Goal: Information Seeking & Learning: Learn about a topic

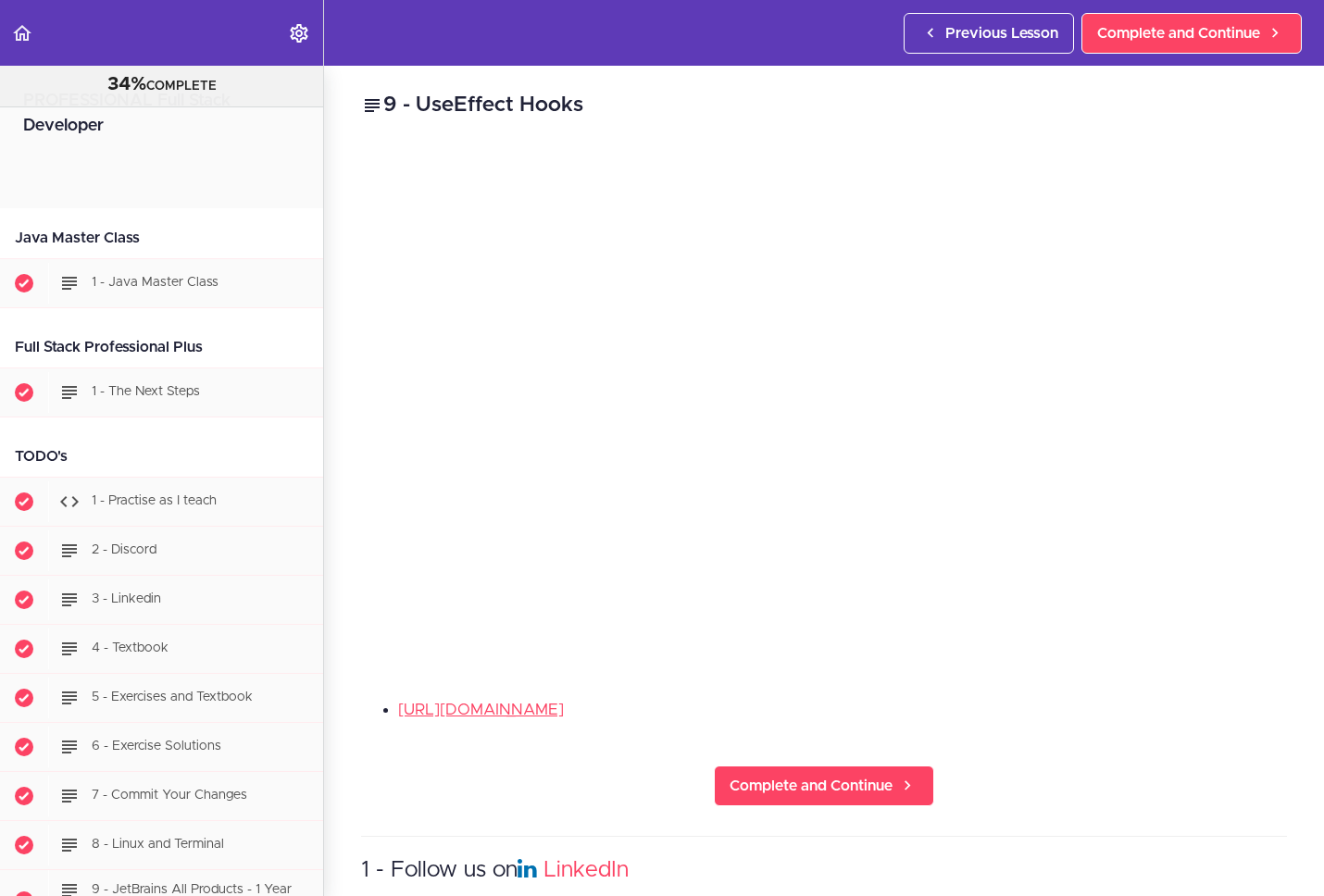
scroll to position [21293, 0]
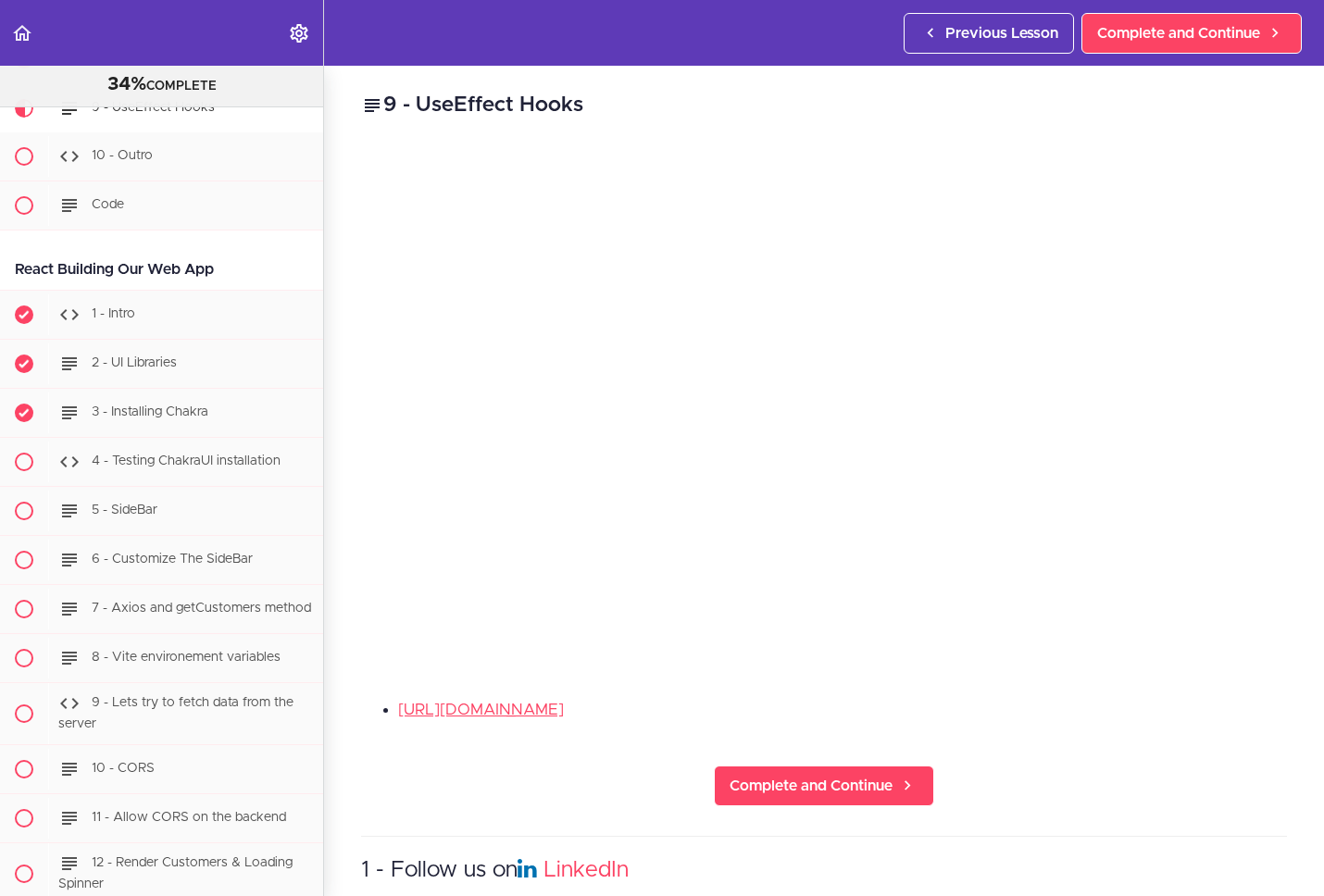
click at [1023, 716] on div "[URL][DOMAIN_NAME]" at bounding box center [823, 717] width 926 height 38
click at [1073, 721] on div "[URL][DOMAIN_NAME]" at bounding box center [823, 717] width 926 height 38
click at [1105, 721] on div "[URL][DOMAIN_NAME]" at bounding box center [823, 717] width 926 height 38
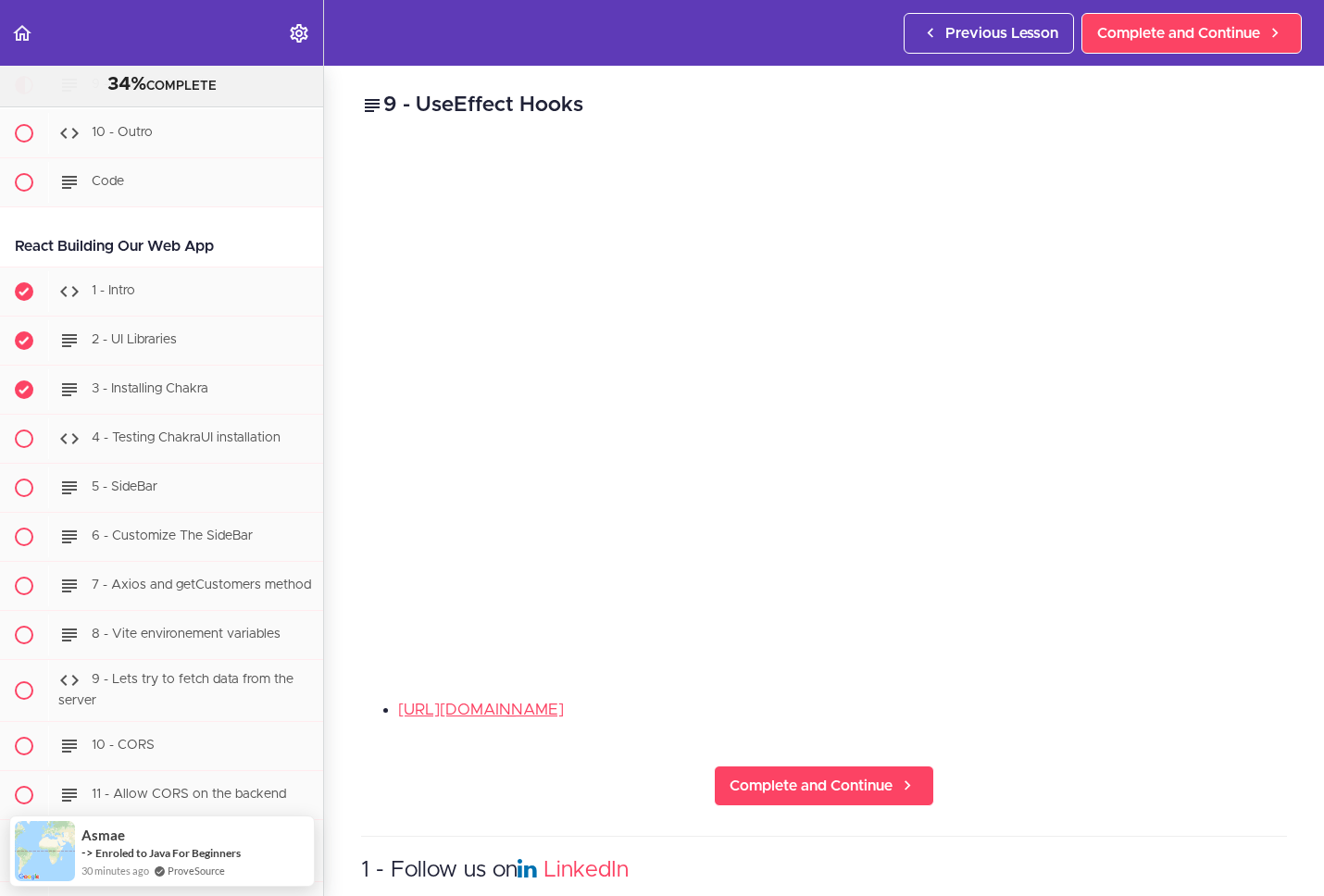
click at [1103, 676] on div "9 - UseEffect Hooks [URL][DOMAIN_NAME] Complete and Continue 1 - Follow us on L…" at bounding box center [824, 480] width 1000 height 831
click at [821, 810] on div "9 - UseEffect Hooks [URL][DOMAIN_NAME] Complete and Continue 1 - Follow us on L…" at bounding box center [824, 480] width 1000 height 831
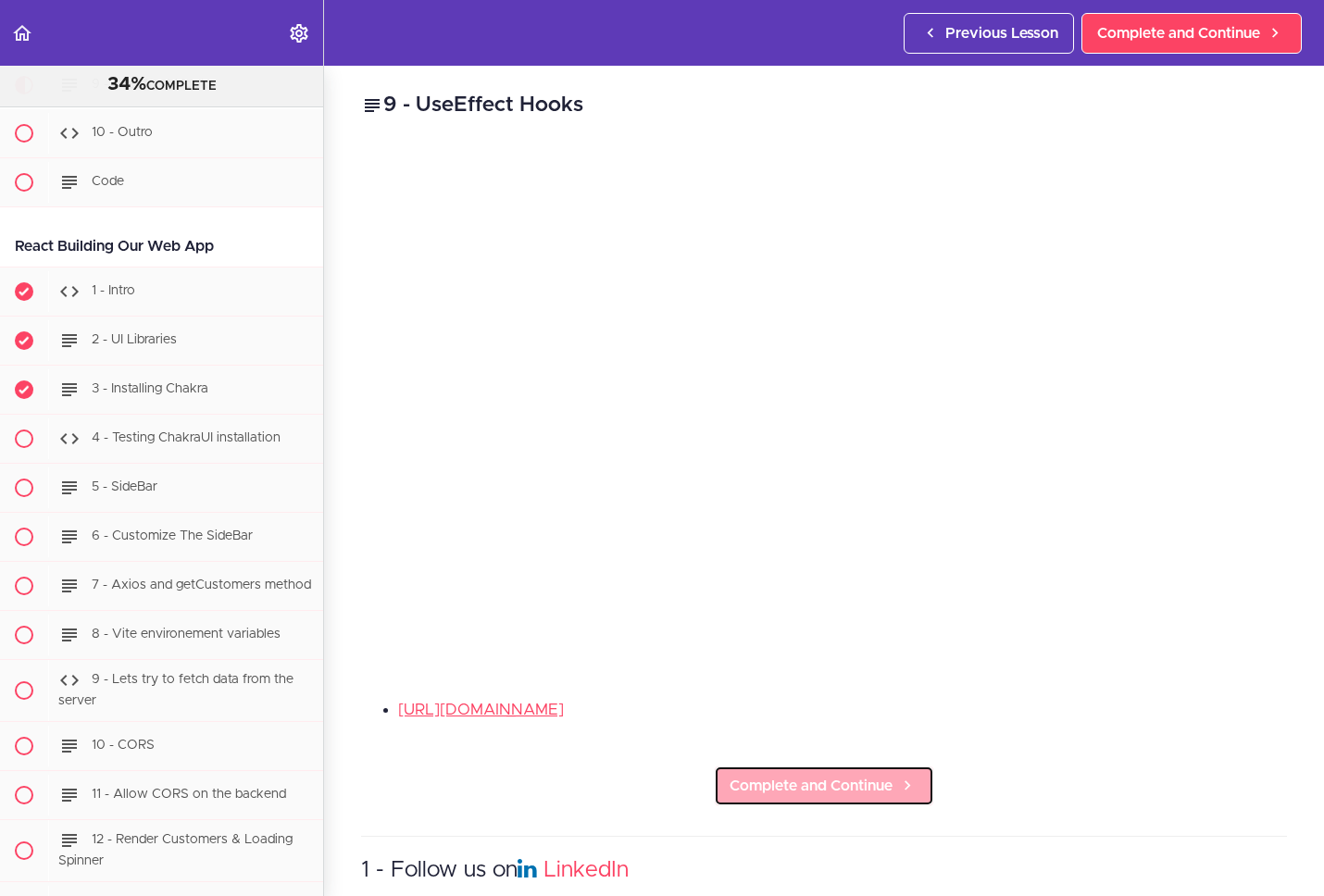
click at [812, 778] on span "Complete and Continue" at bounding box center [811, 786] width 163 height 22
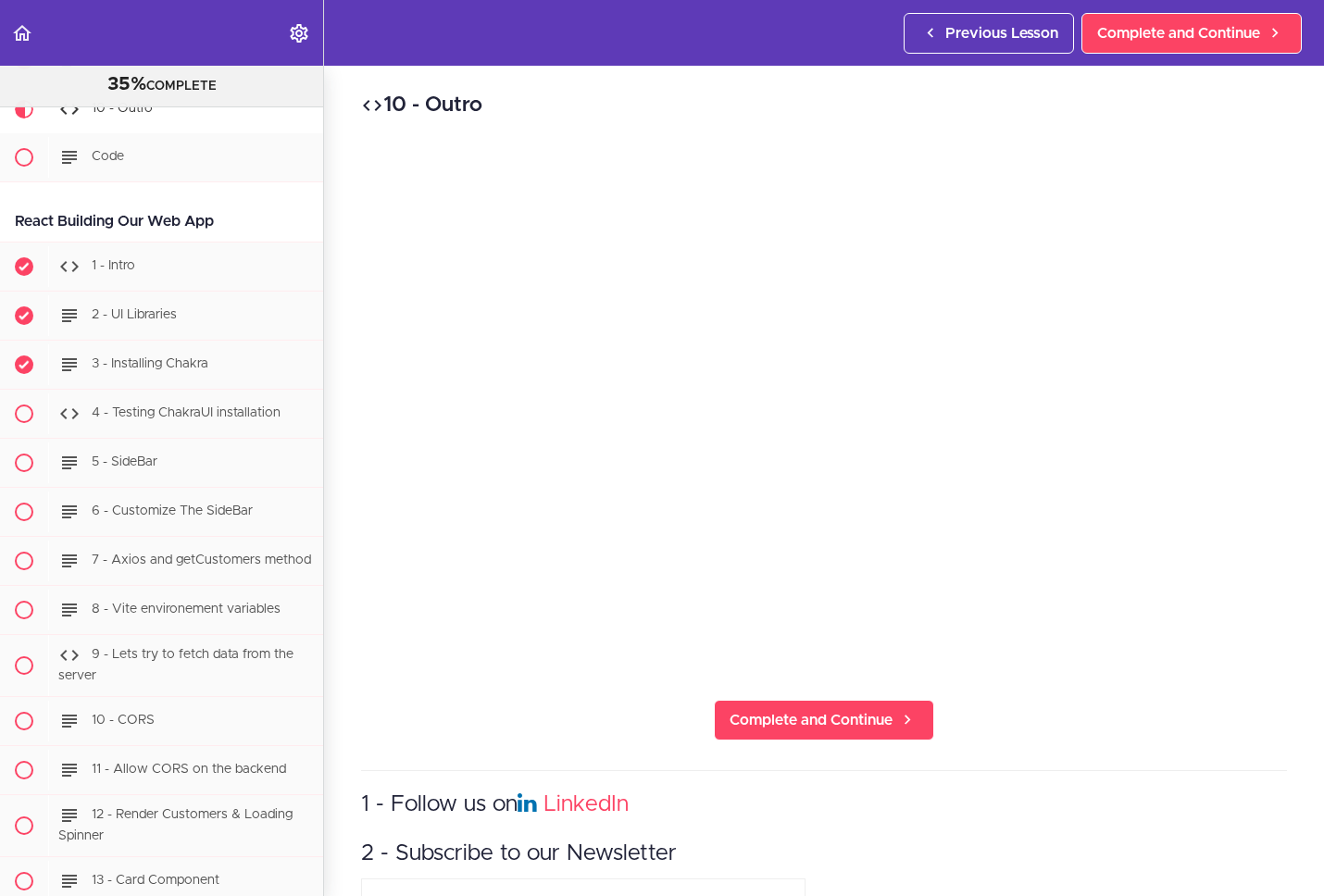
scroll to position [21341, 0]
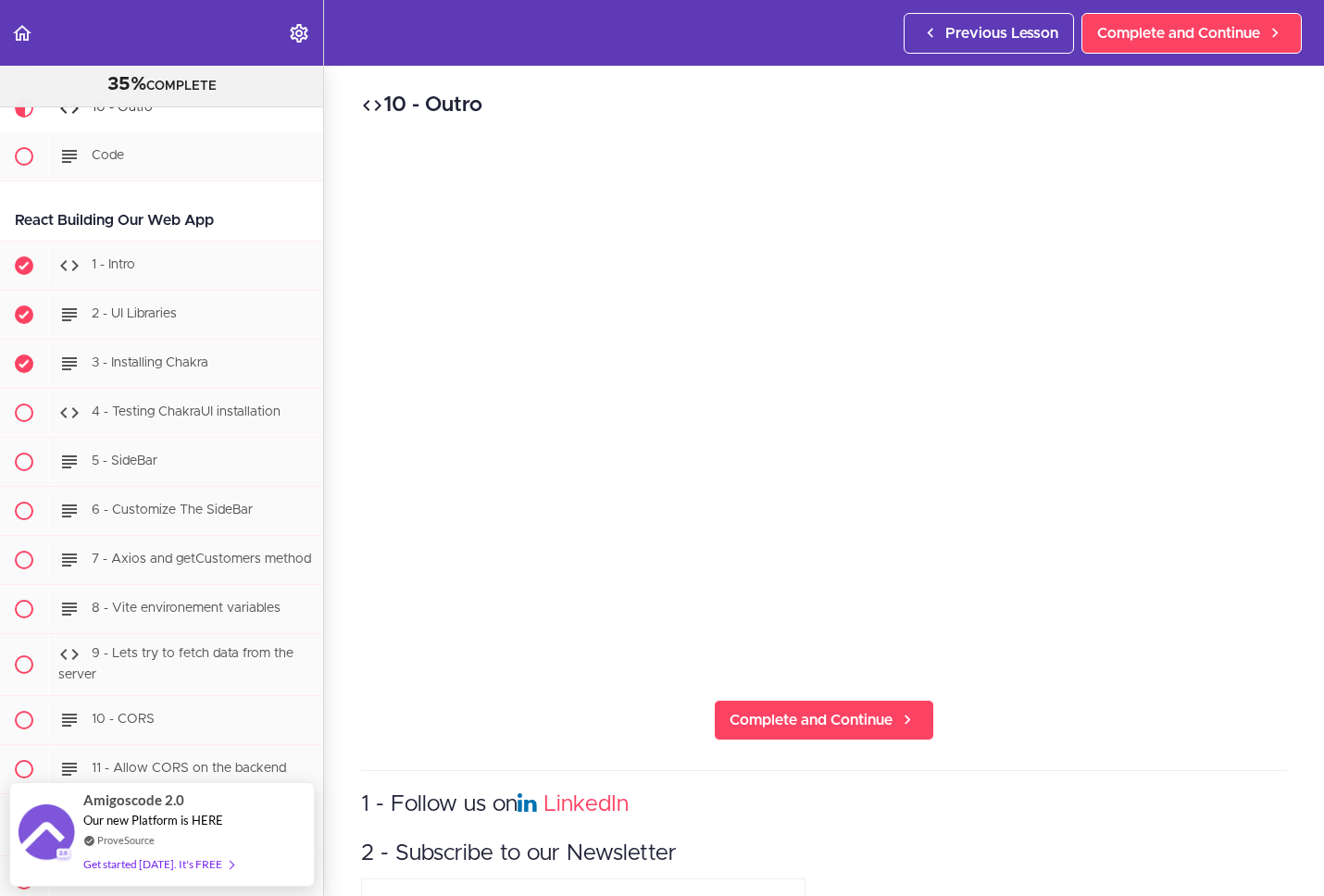
click at [1105, 692] on div "10 - Outro Complete and Continue 1 - Follow us on LinkedIn 2 - Subscribe to our…" at bounding box center [824, 480] width 1000 height 831
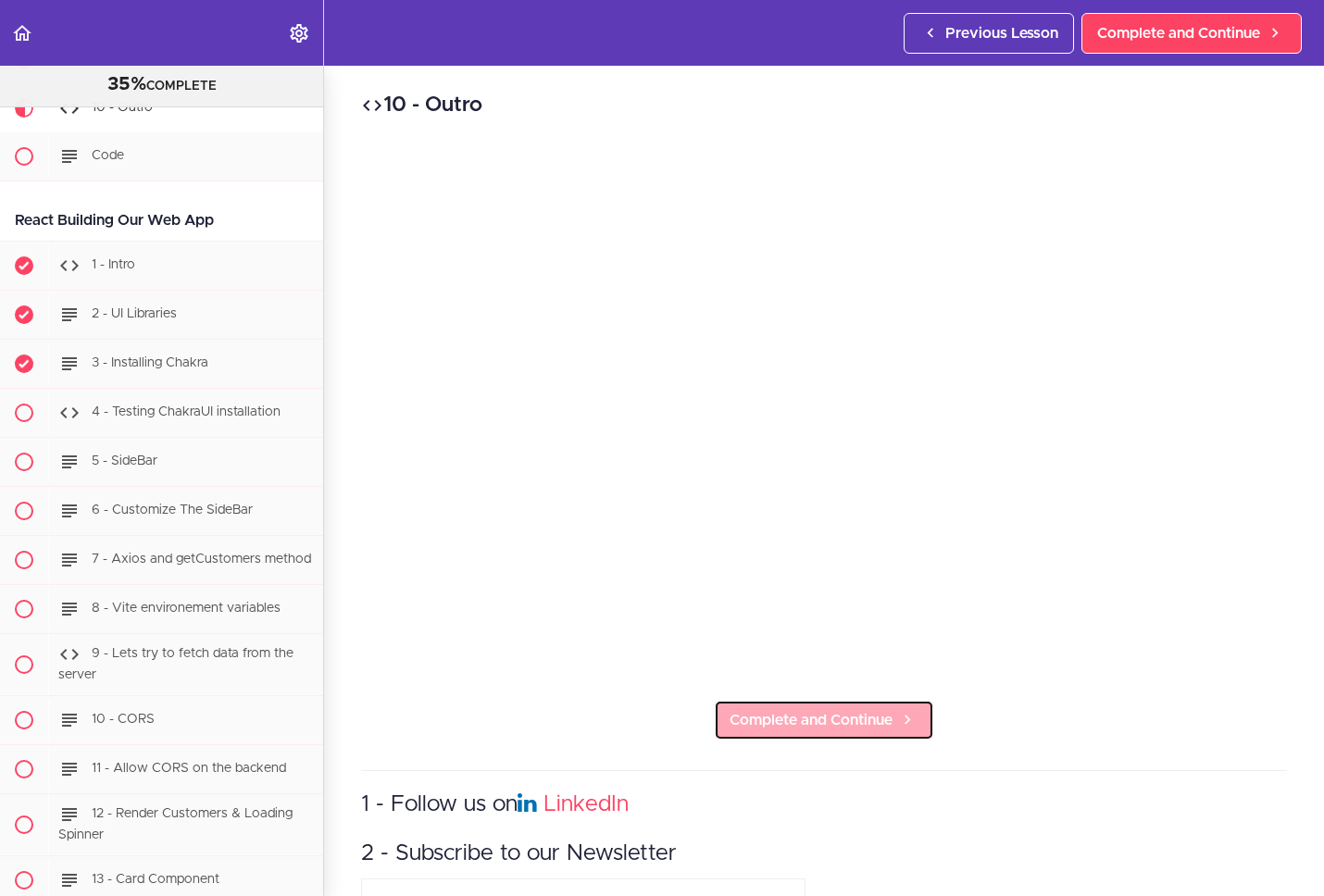
click at [862, 719] on span "Complete and Continue" at bounding box center [811, 720] width 163 height 22
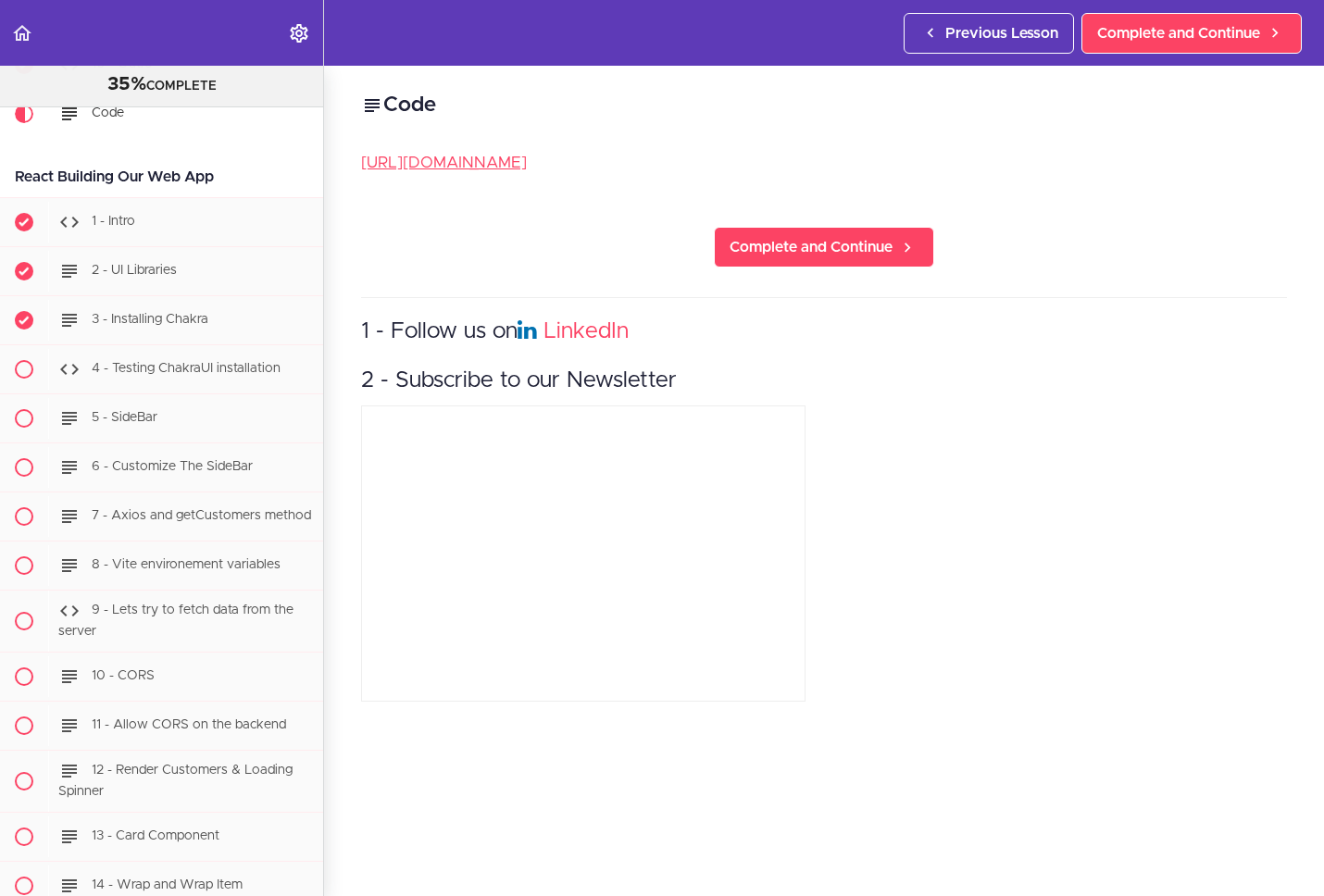
scroll to position [21391, 0]
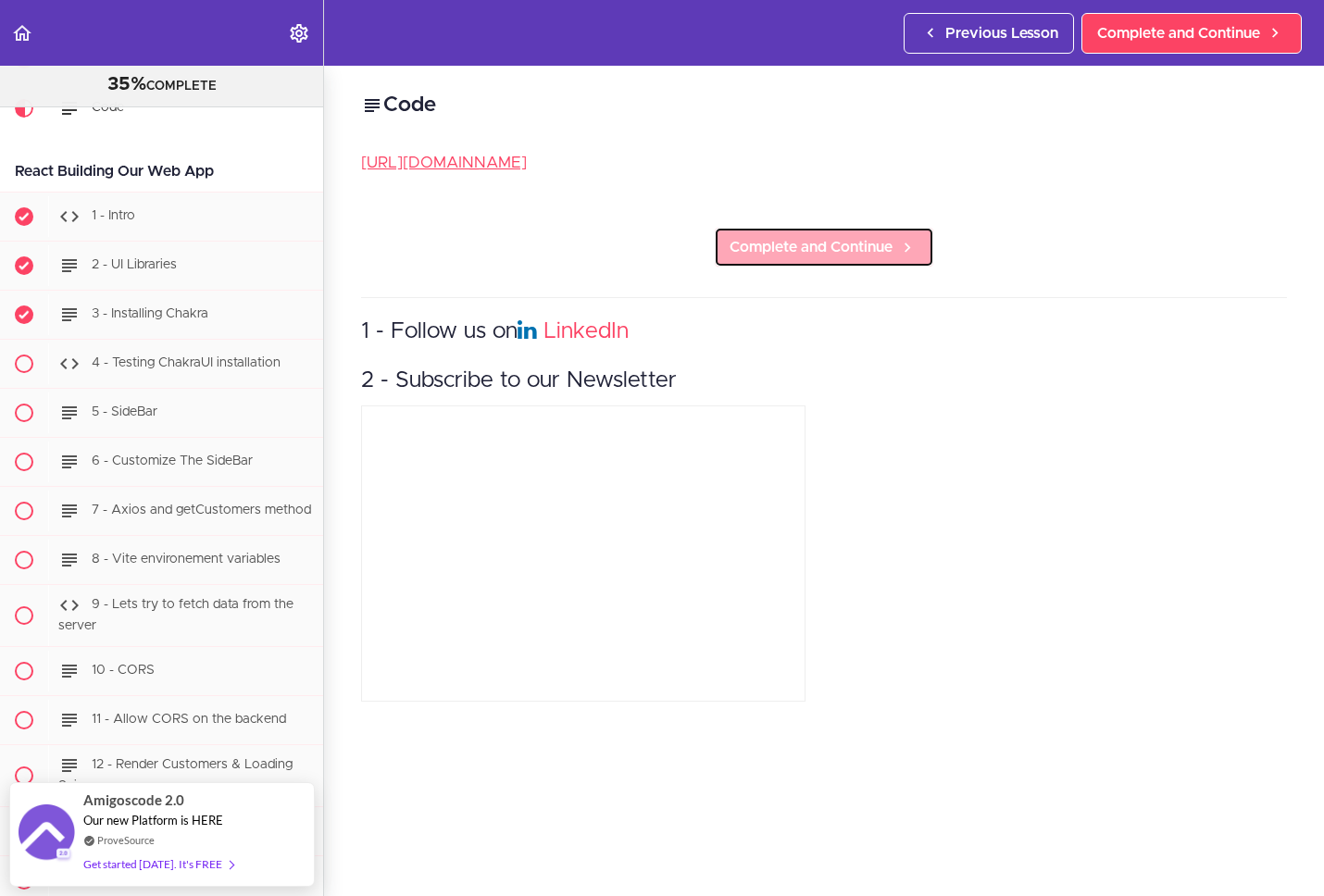
click at [853, 263] on link "Complete and Continue" at bounding box center [824, 248] width 221 height 41
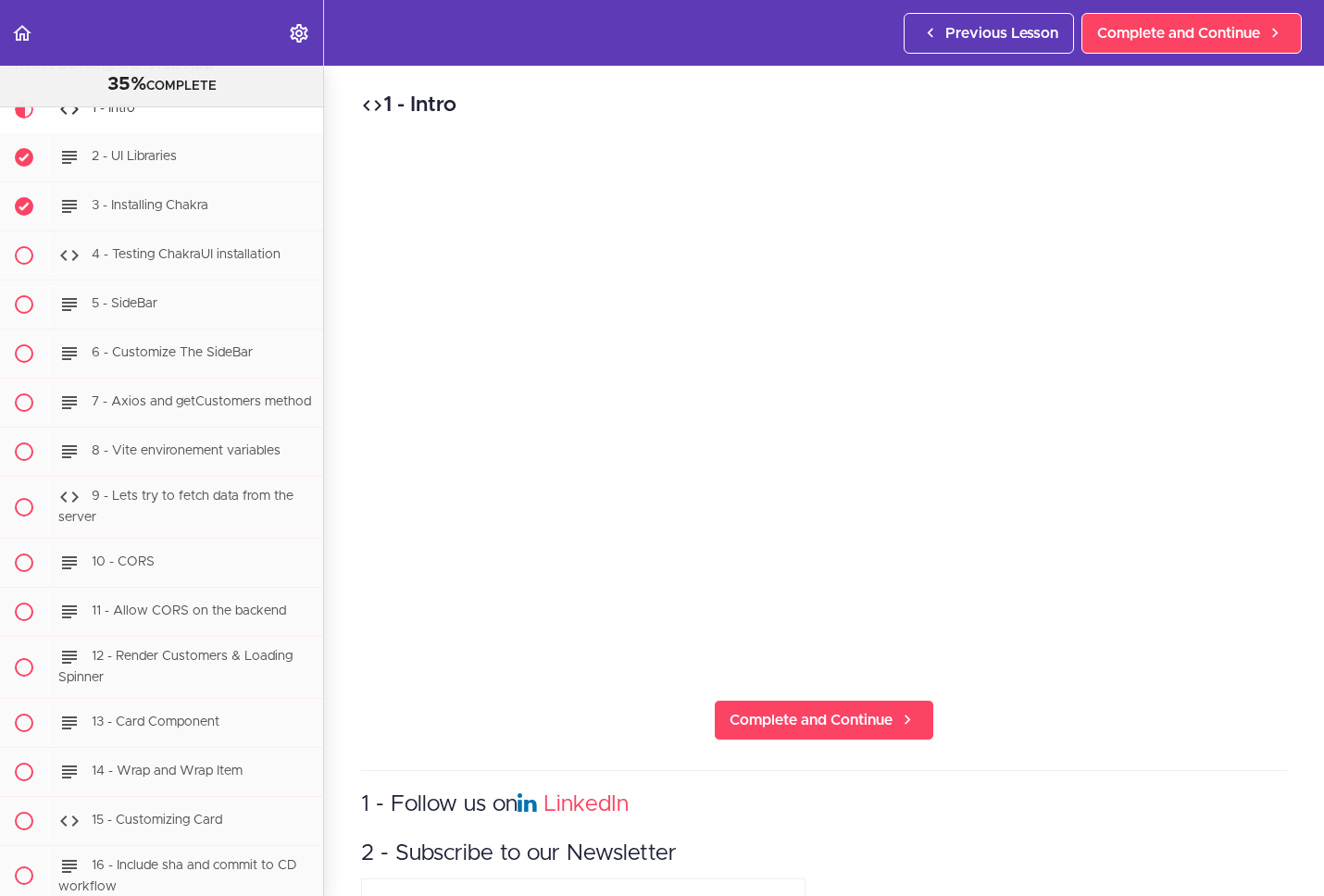
scroll to position [21500, 0]
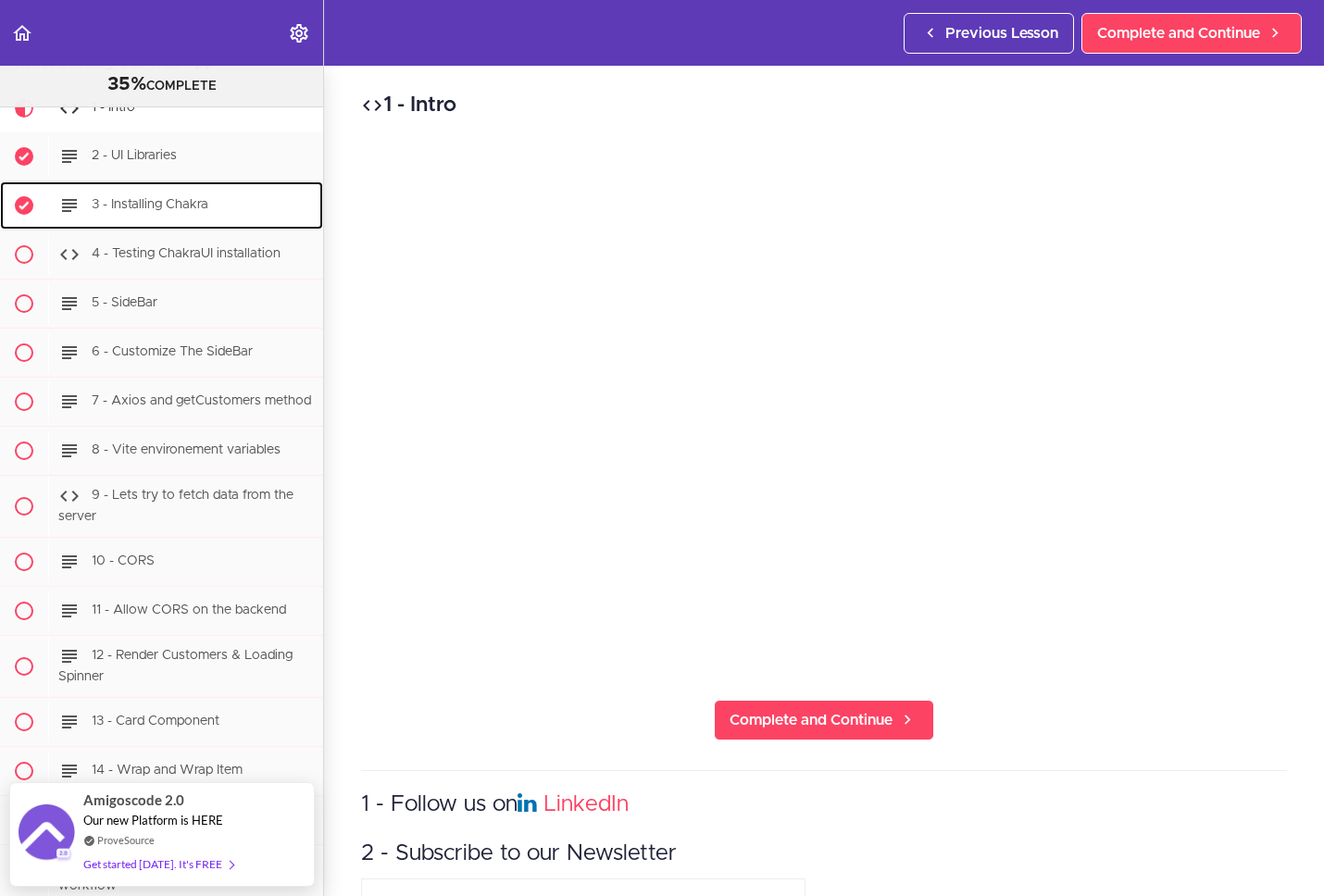
click at [180, 212] on span "3 - Installing Chakra" at bounding box center [149, 206] width 117 height 13
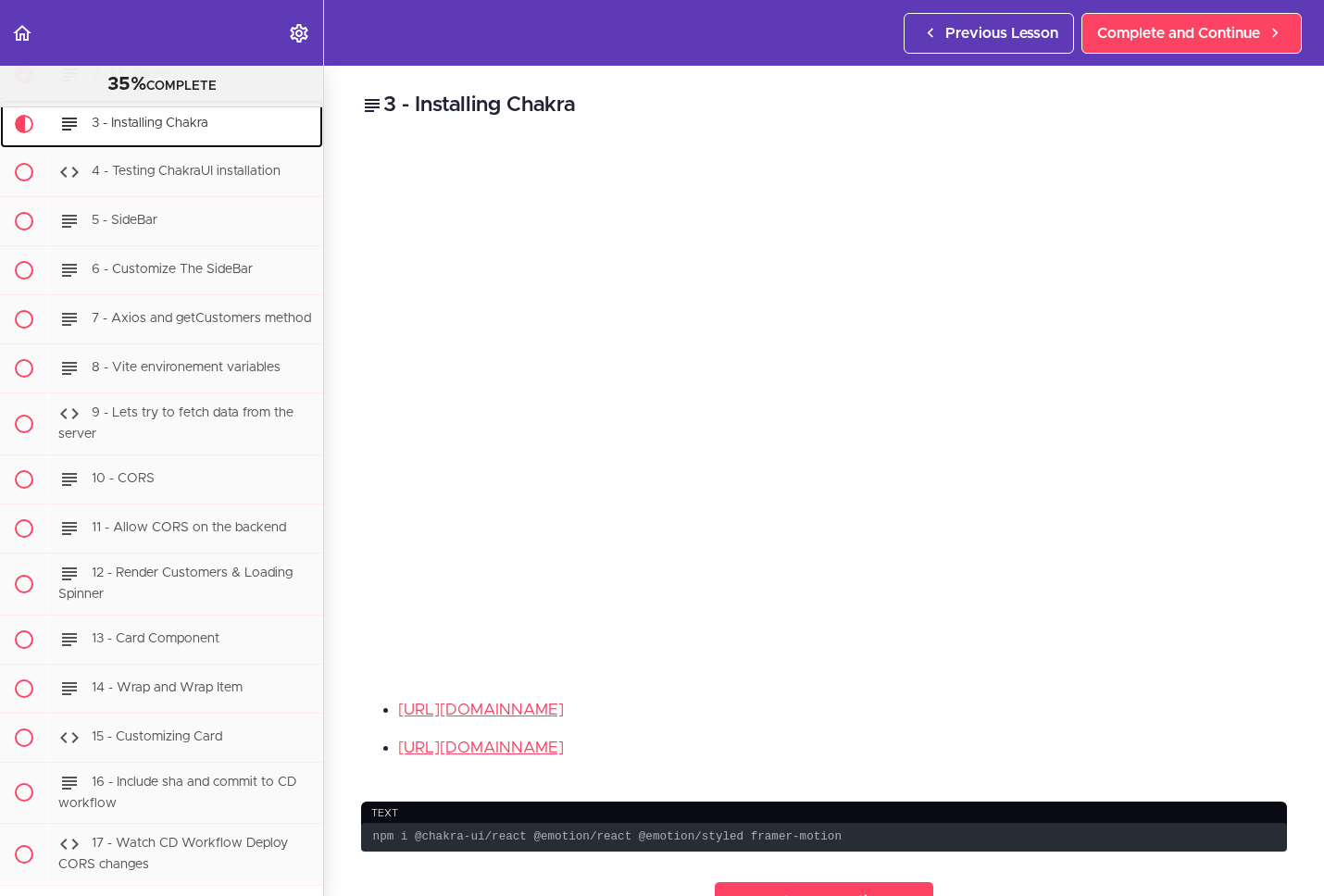
scroll to position [21598, 0]
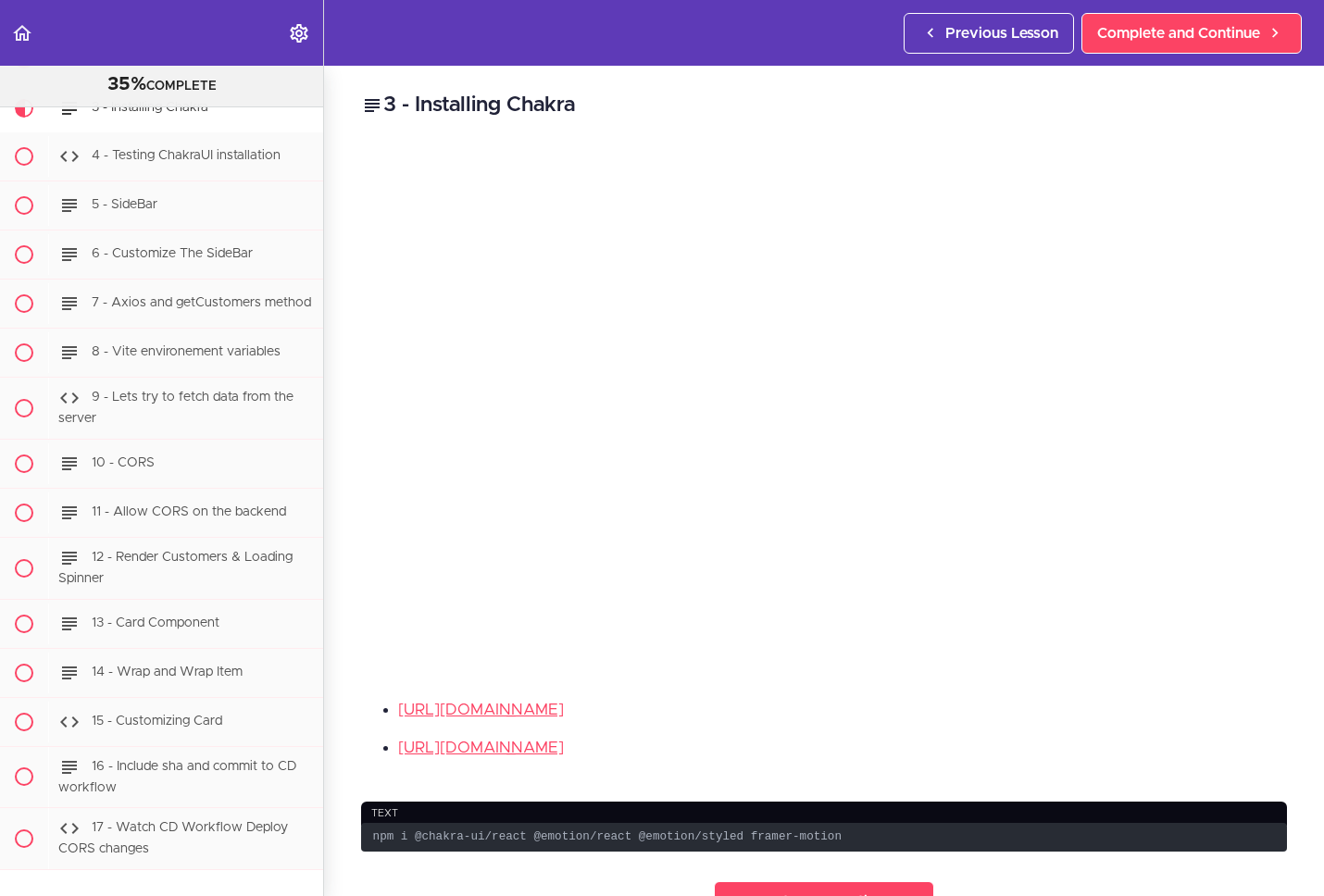
click at [1067, 704] on li "[URL][DOMAIN_NAME]" at bounding box center [842, 710] width 889 height 24
click at [1055, 718] on ul "[URL][DOMAIN_NAME] [URL][DOMAIN_NAME]" at bounding box center [823, 729] width 926 height 62
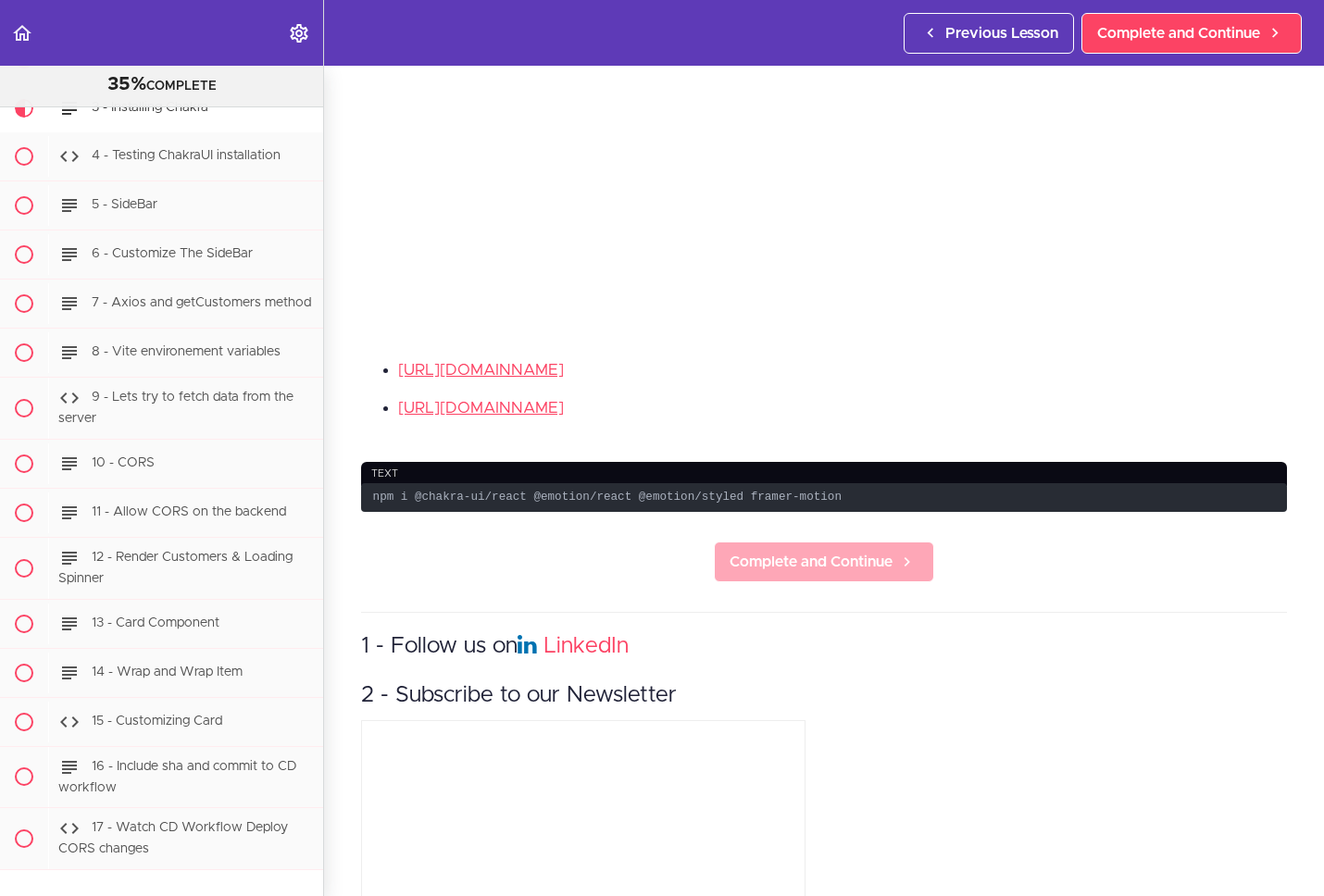
scroll to position [345, 0]
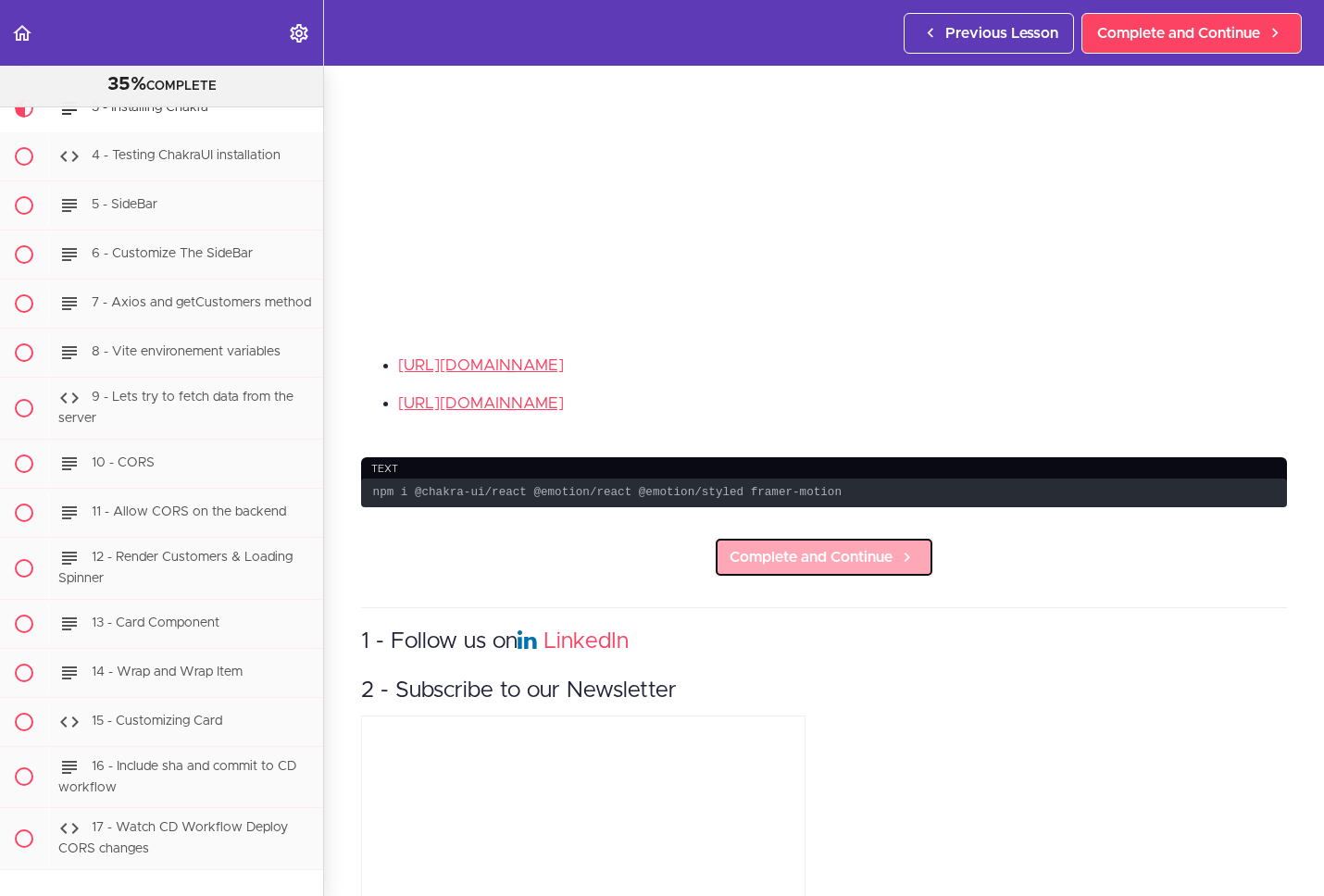
click at [841, 551] on span "Complete and Continue" at bounding box center [811, 558] width 163 height 22
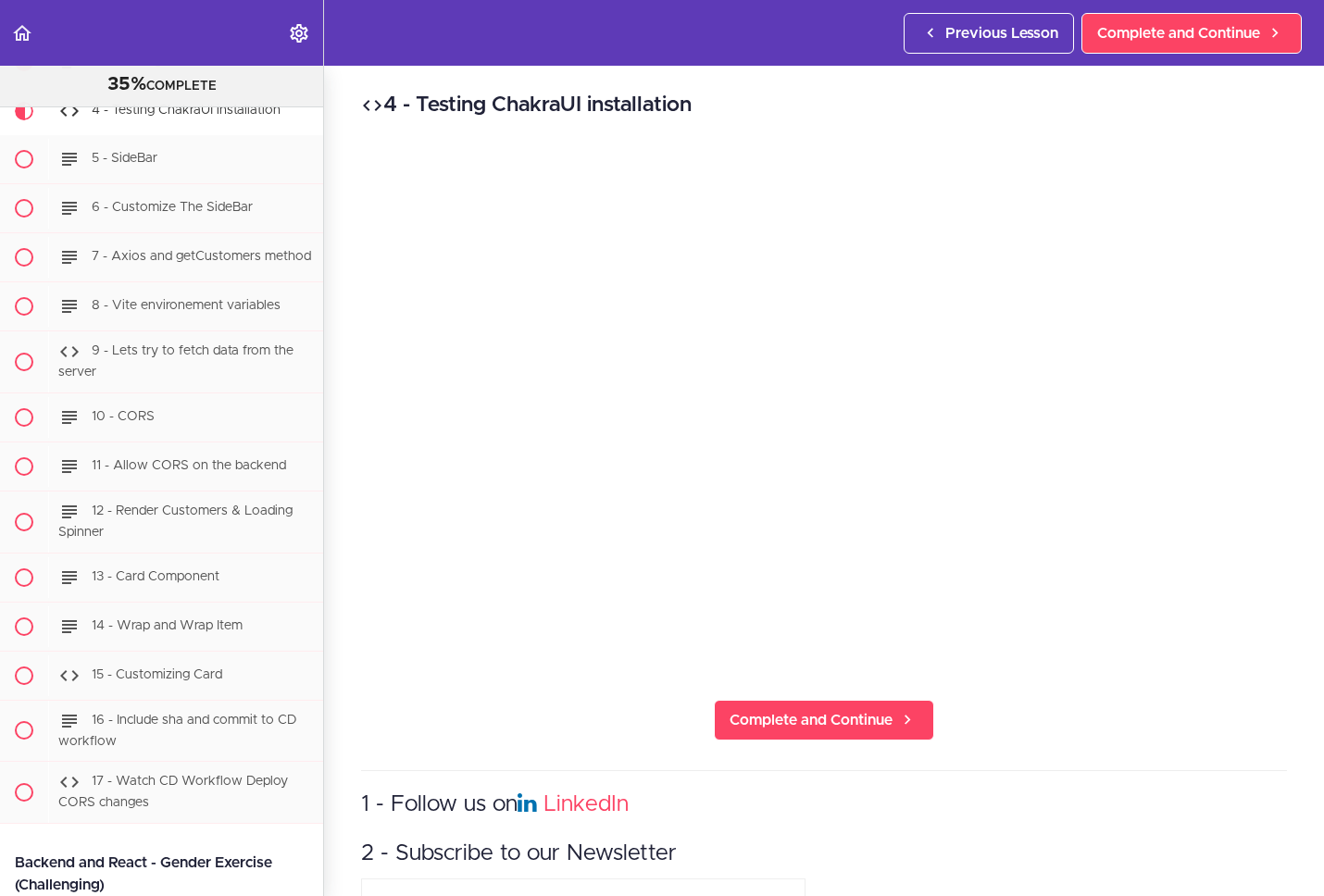
scroll to position [21648, 0]
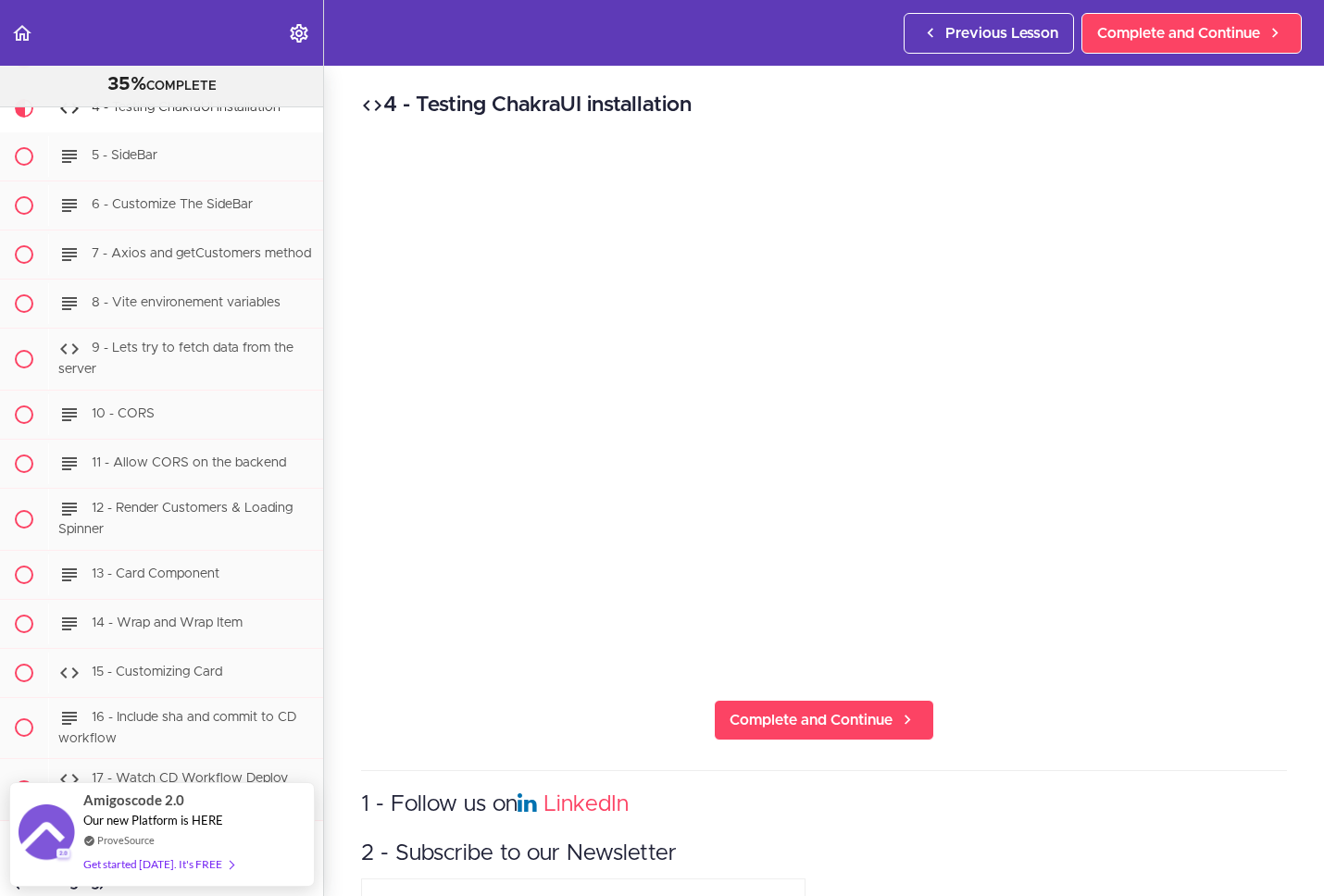
click at [1062, 713] on div "4 - Testing ChakraUI installation Complete and Continue 1 - Follow us on Linked…" at bounding box center [824, 480] width 1000 height 831
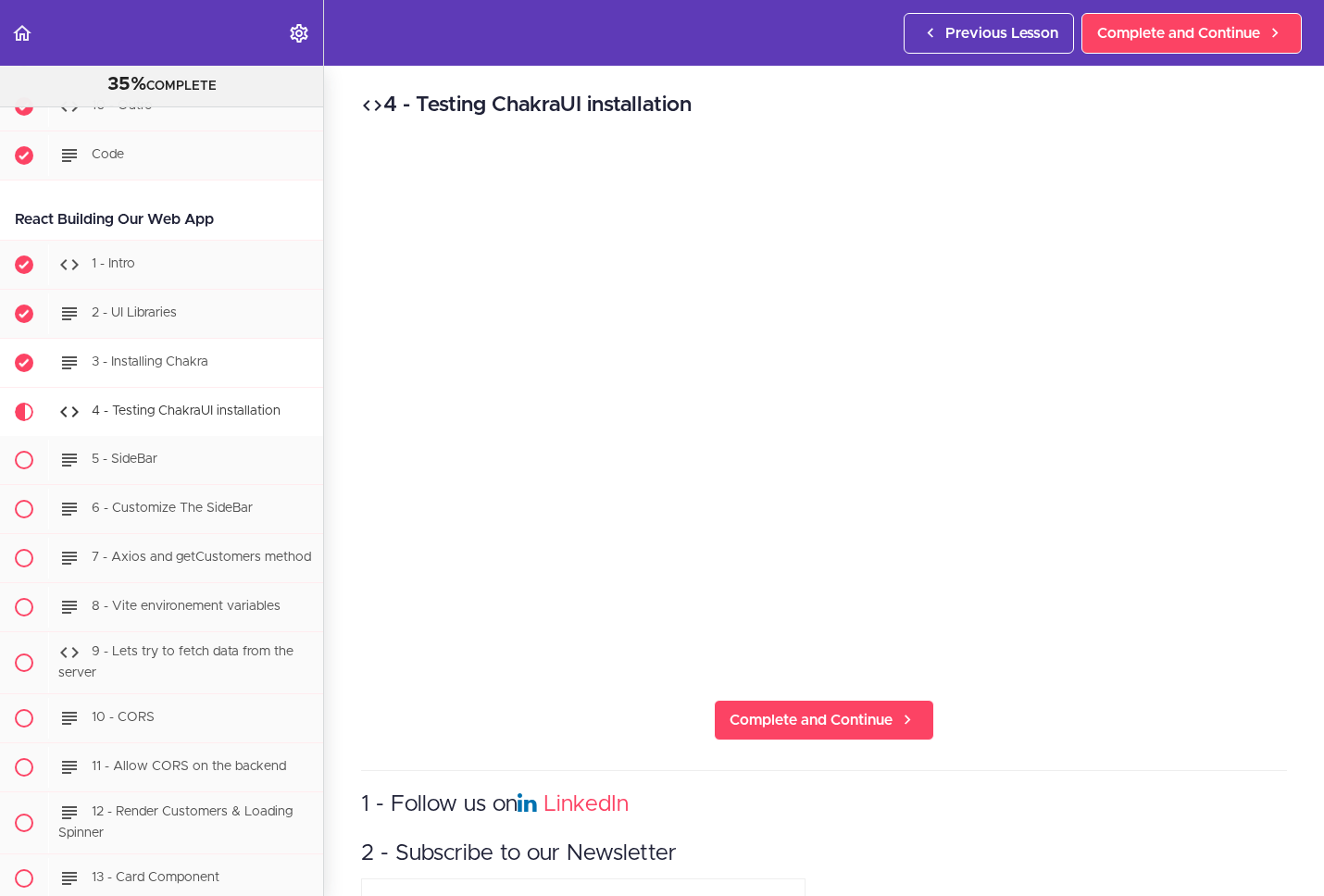
scroll to position [21306, 0]
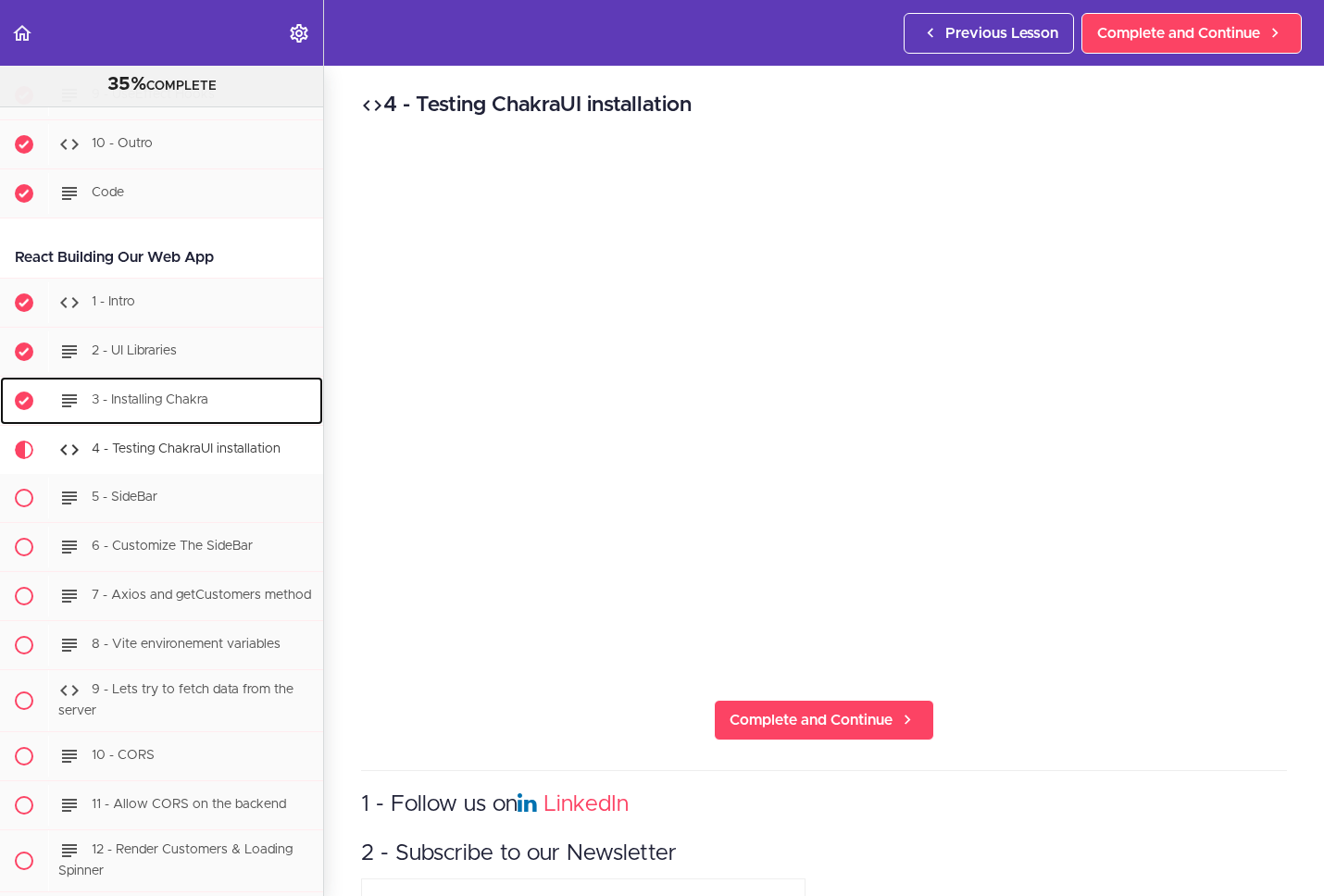
click at [186, 407] on span "3 - Installing Chakra" at bounding box center [149, 401] width 117 height 13
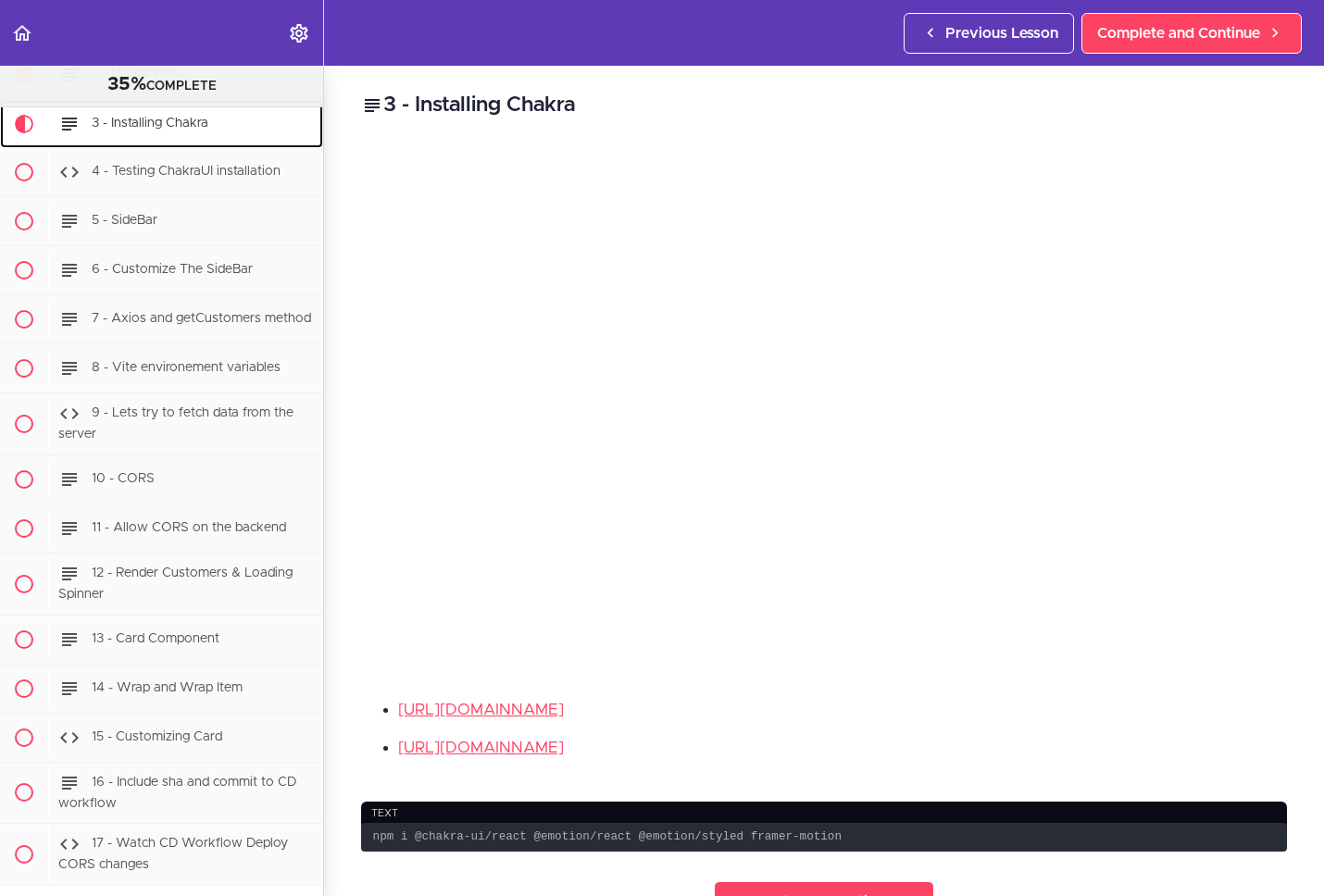
scroll to position [21598, 0]
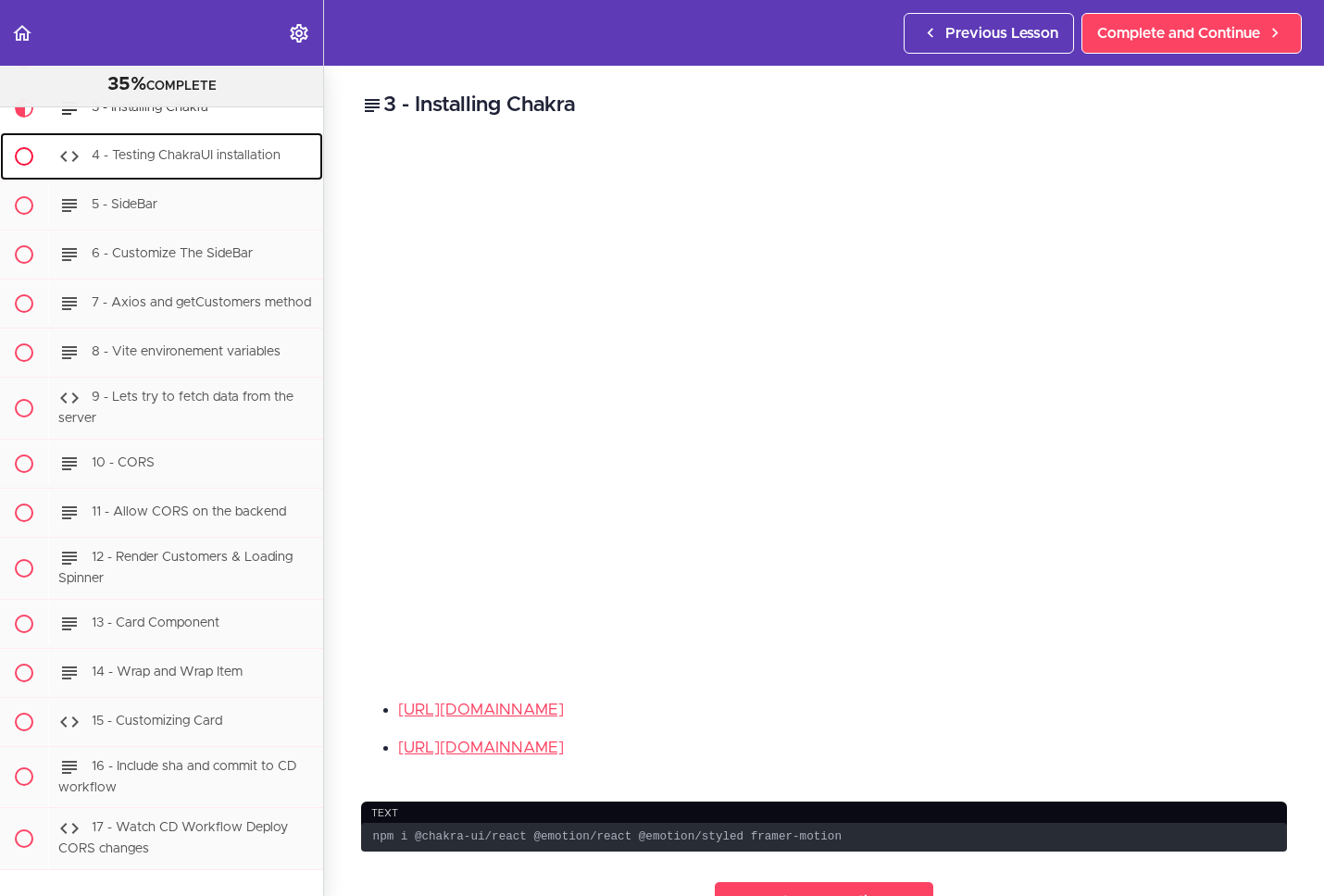
click at [194, 177] on div "4 - Testing ChakraUI installation" at bounding box center [186, 157] width 275 height 41
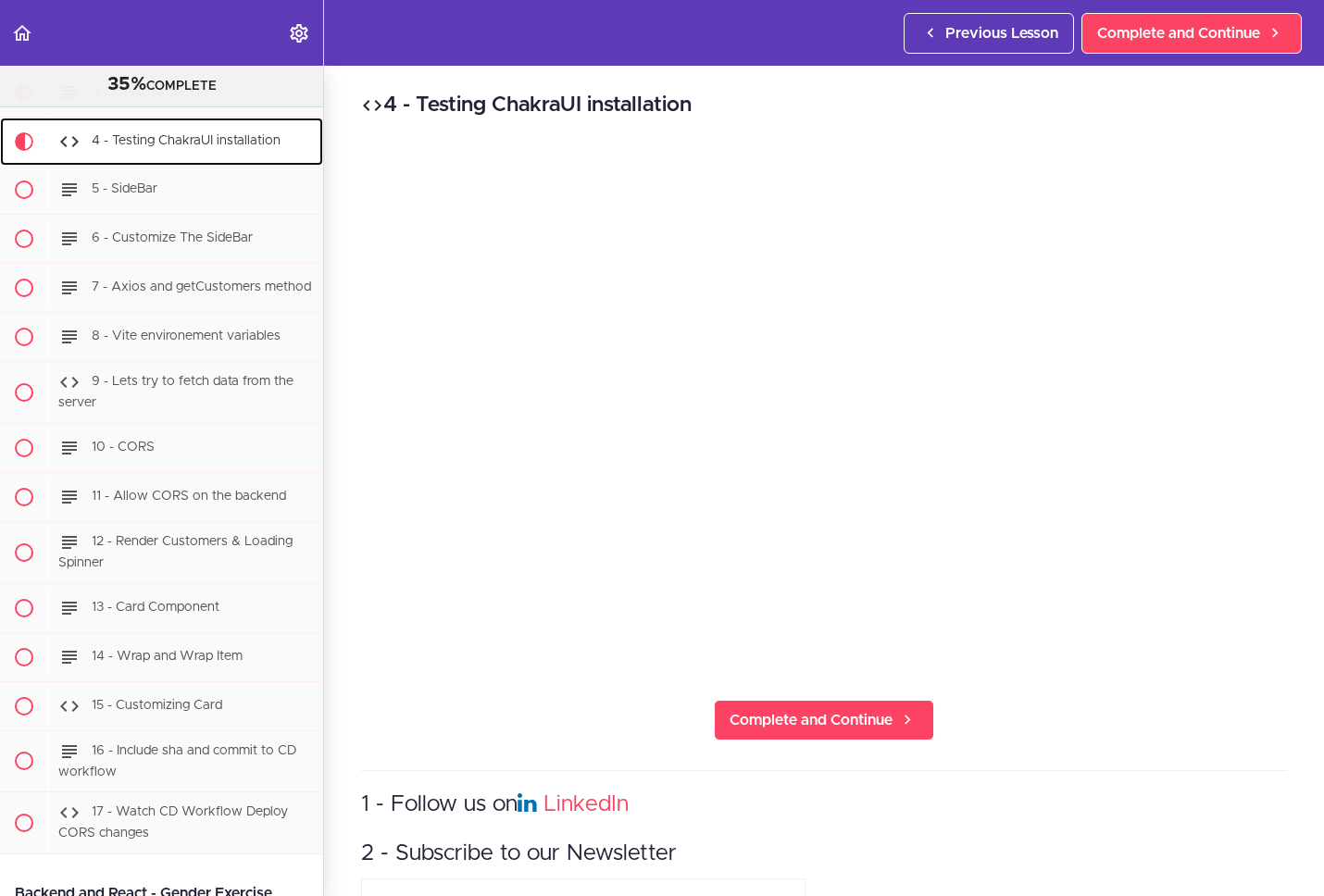
scroll to position [21648, 0]
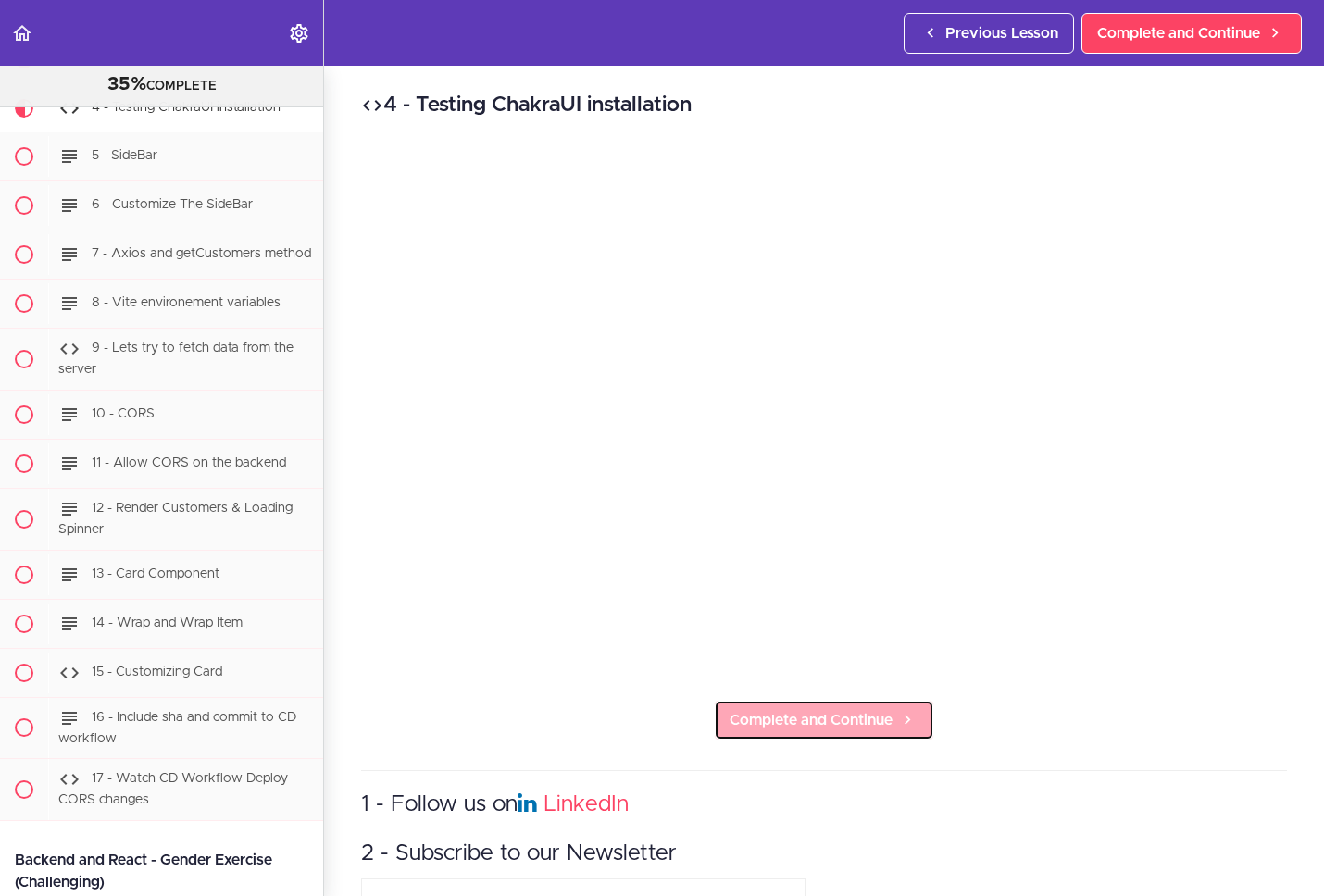
click at [866, 717] on span "Complete and Continue" at bounding box center [811, 720] width 163 height 22
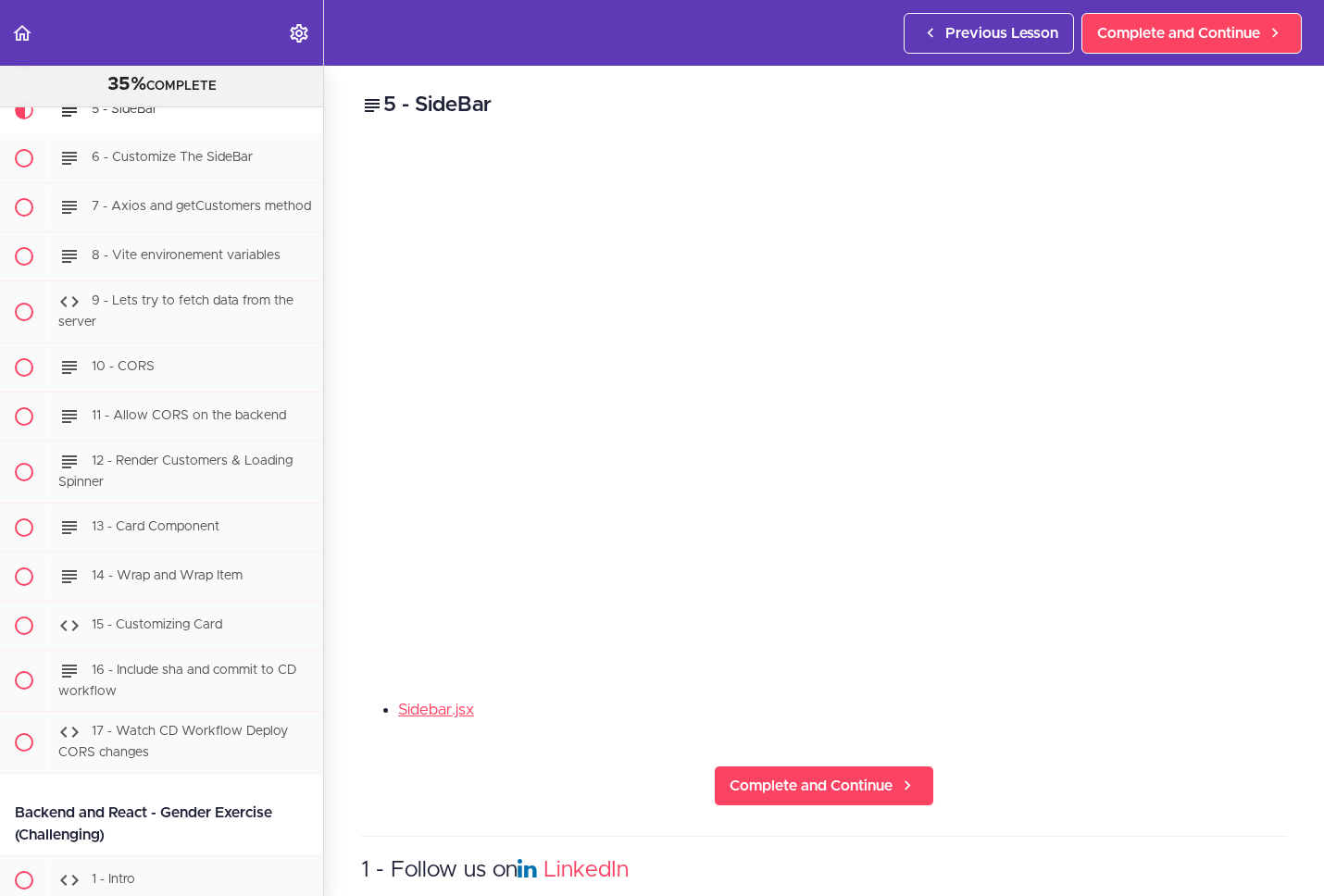
scroll to position [21696, 0]
click at [1075, 698] on li "Sidebar.jsx" at bounding box center [842, 710] width 889 height 24
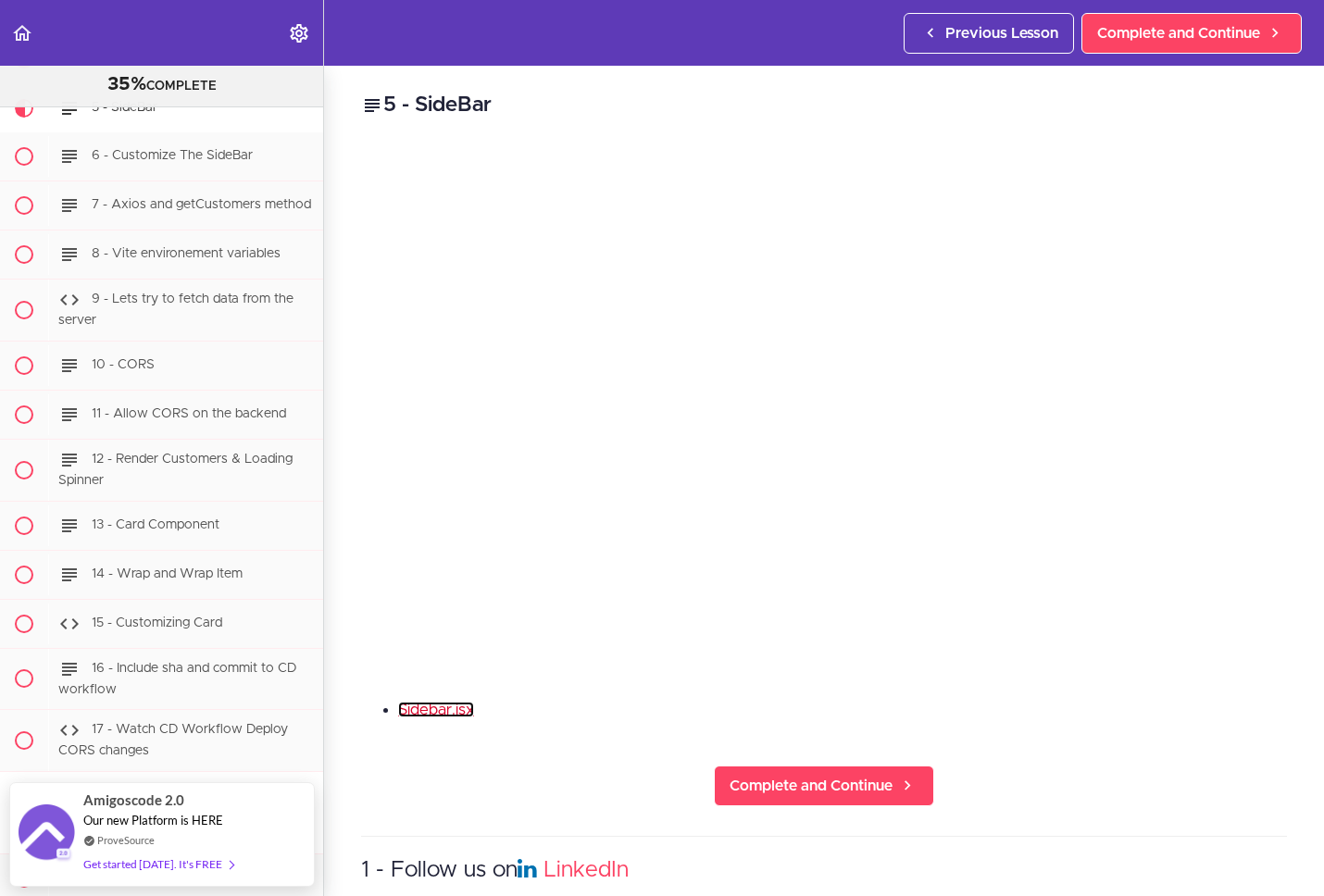
click at [463, 702] on link "Sidebar.jsx" at bounding box center [435, 709] width 76 height 16
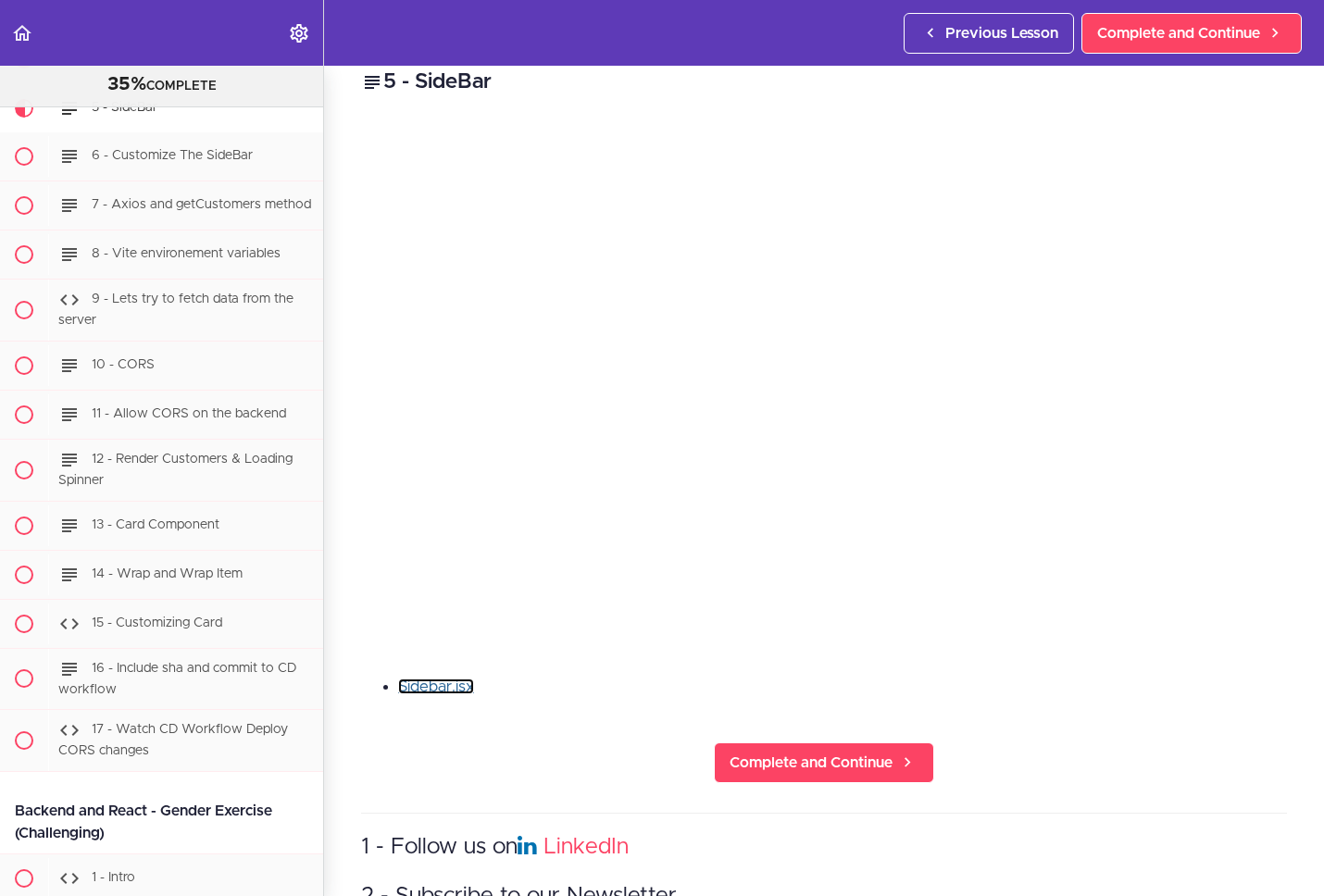
scroll to position [21, 0]
click at [448, 681] on link "Sidebar.jsx" at bounding box center [435, 688] width 76 height 16
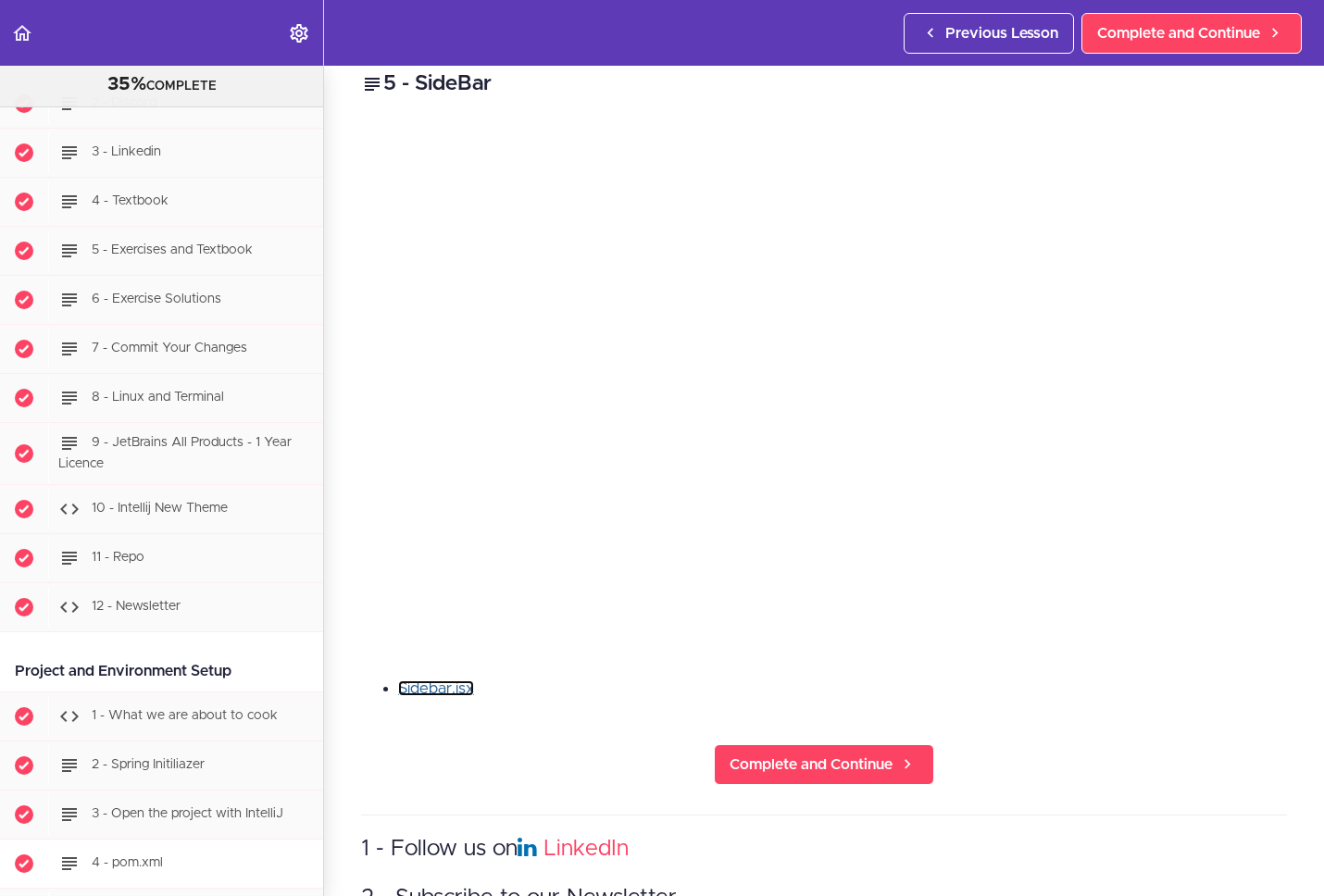
scroll to position [436, 0]
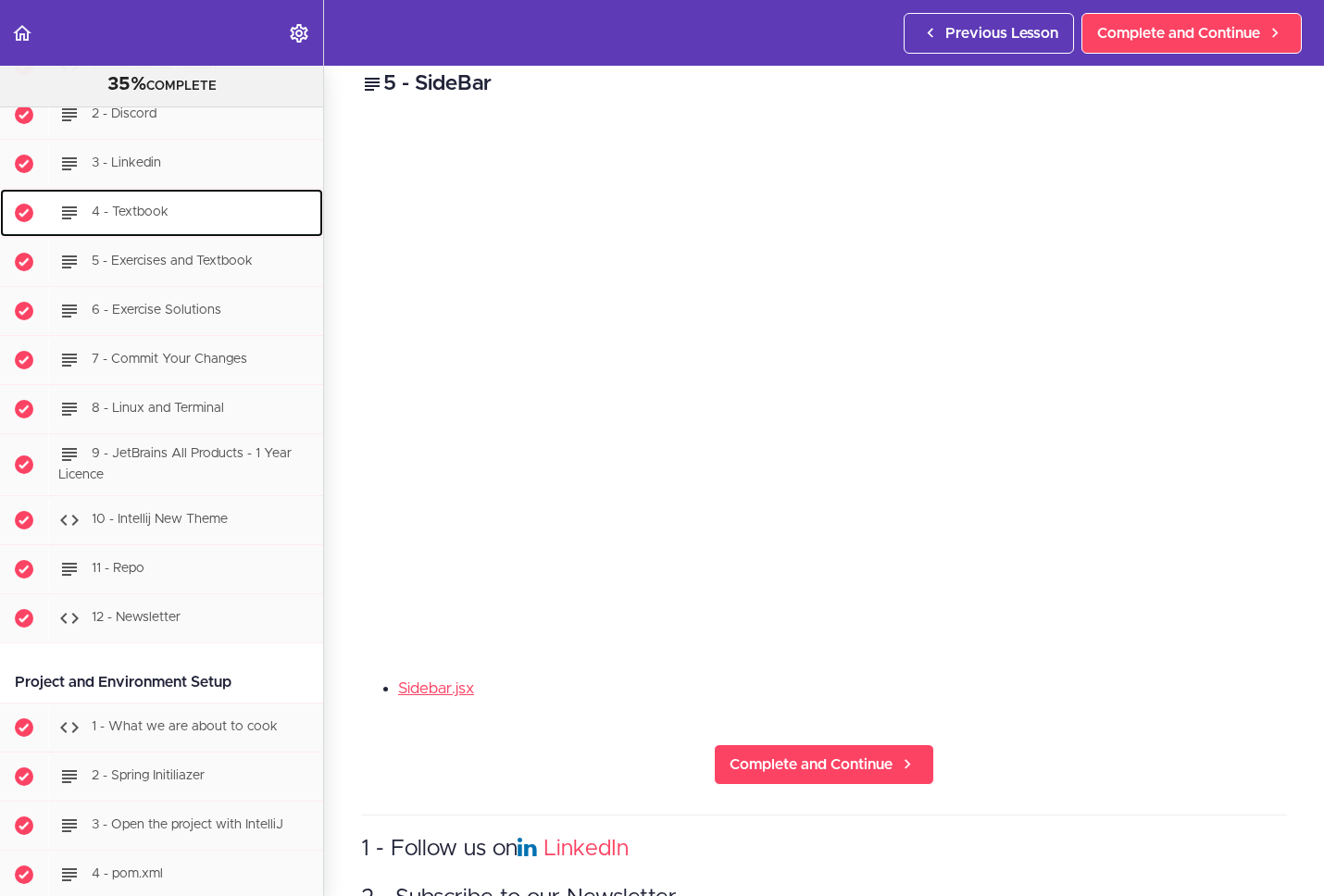
click at [206, 220] on div "4 - Textbook" at bounding box center [186, 213] width 275 height 41
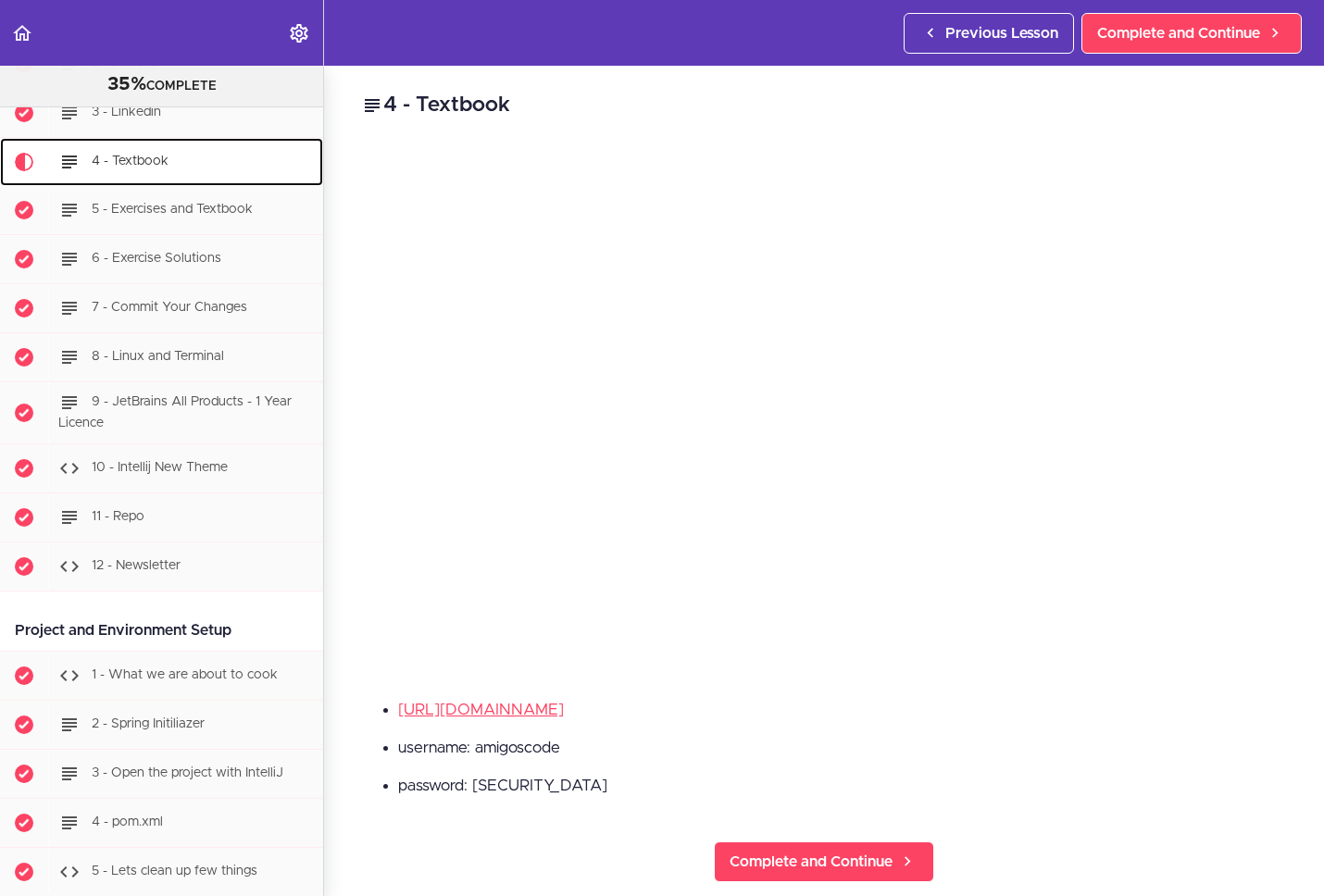
scroll to position [490, 0]
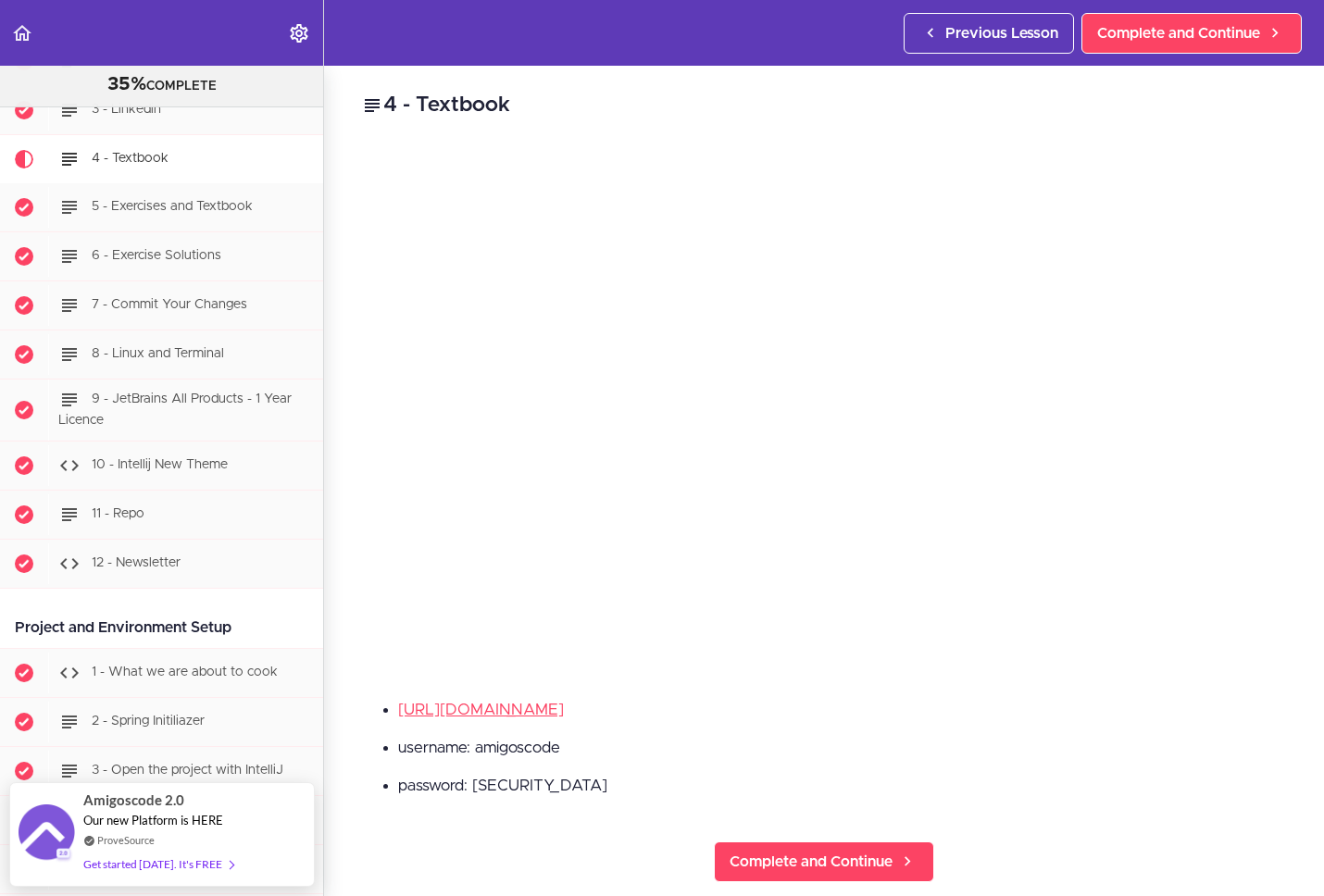
click at [527, 780] on li "password: [SECURITY_DATA]" at bounding box center [842, 786] width 889 height 24
click at [525, 780] on li "password: [SECURITY_DATA]" at bounding box center [842, 786] width 889 height 24
click at [534, 779] on li "password: [SECURITY_DATA]" at bounding box center [842, 786] width 889 height 24
click at [534, 778] on li "password: [SECURITY_DATA]" at bounding box center [842, 786] width 889 height 24
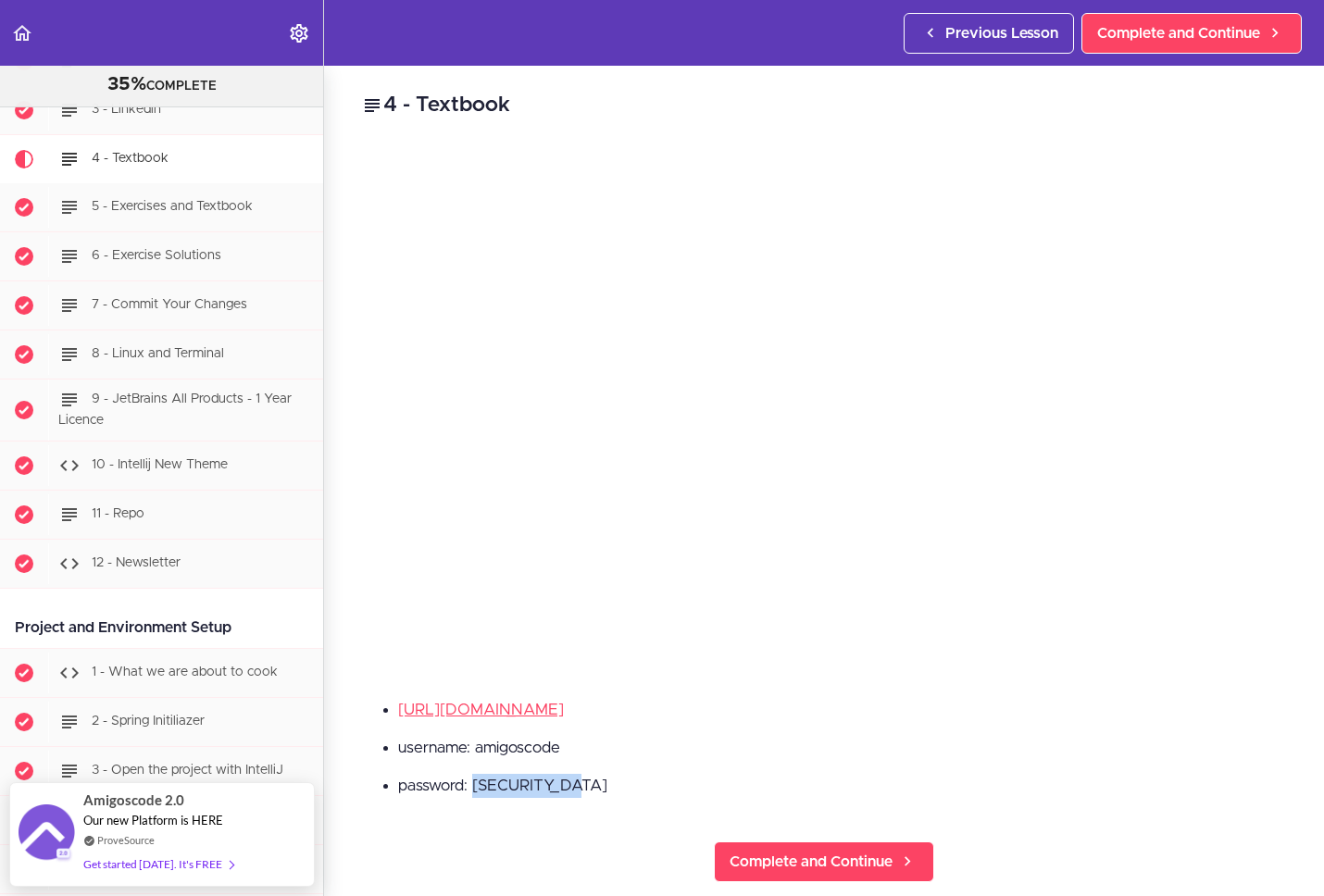
copy li "butterandjam"
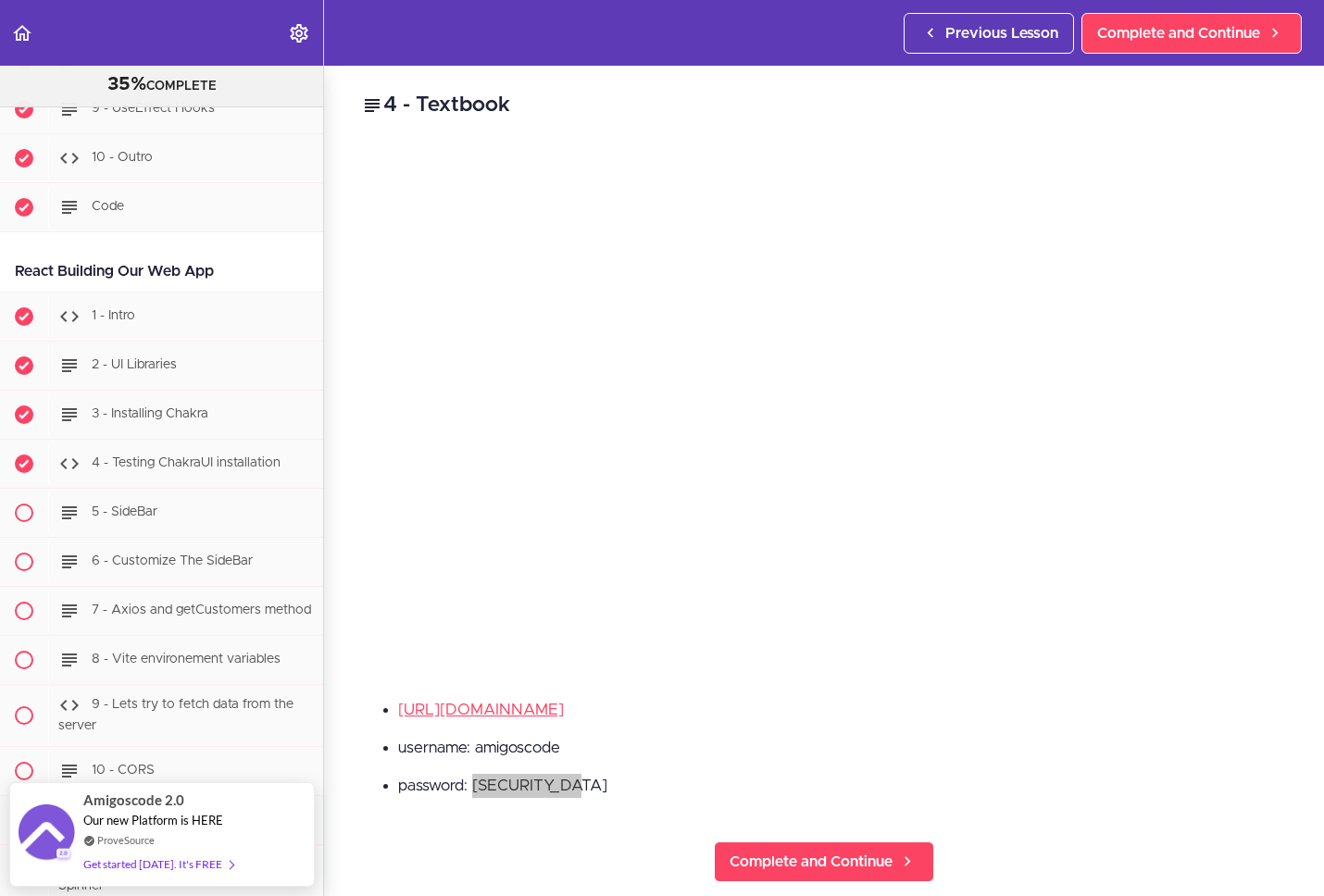
scroll to position [21237, 0]
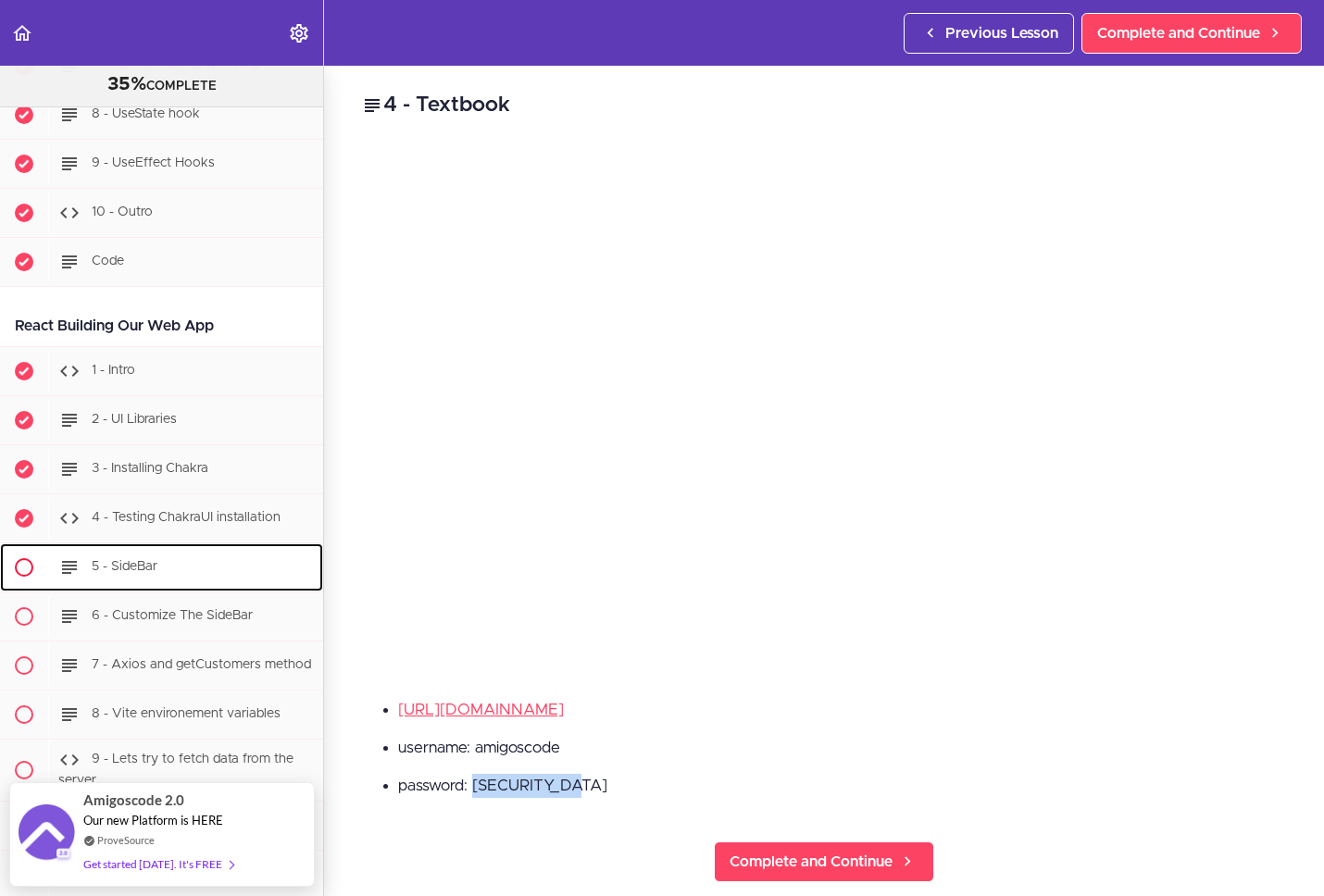
click at [206, 588] on div "5 - SideBar" at bounding box center [186, 568] width 275 height 41
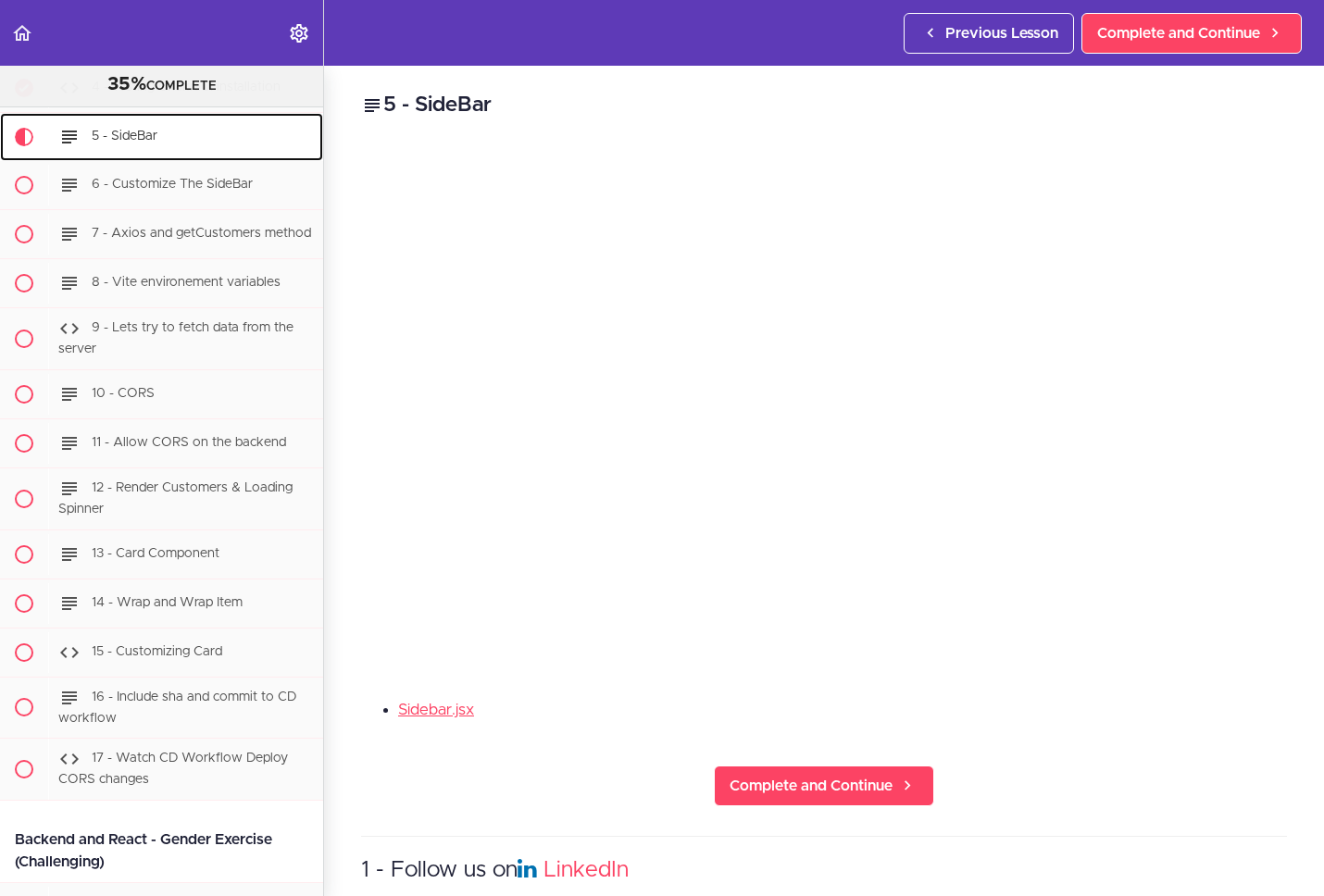
scroll to position [21696, 0]
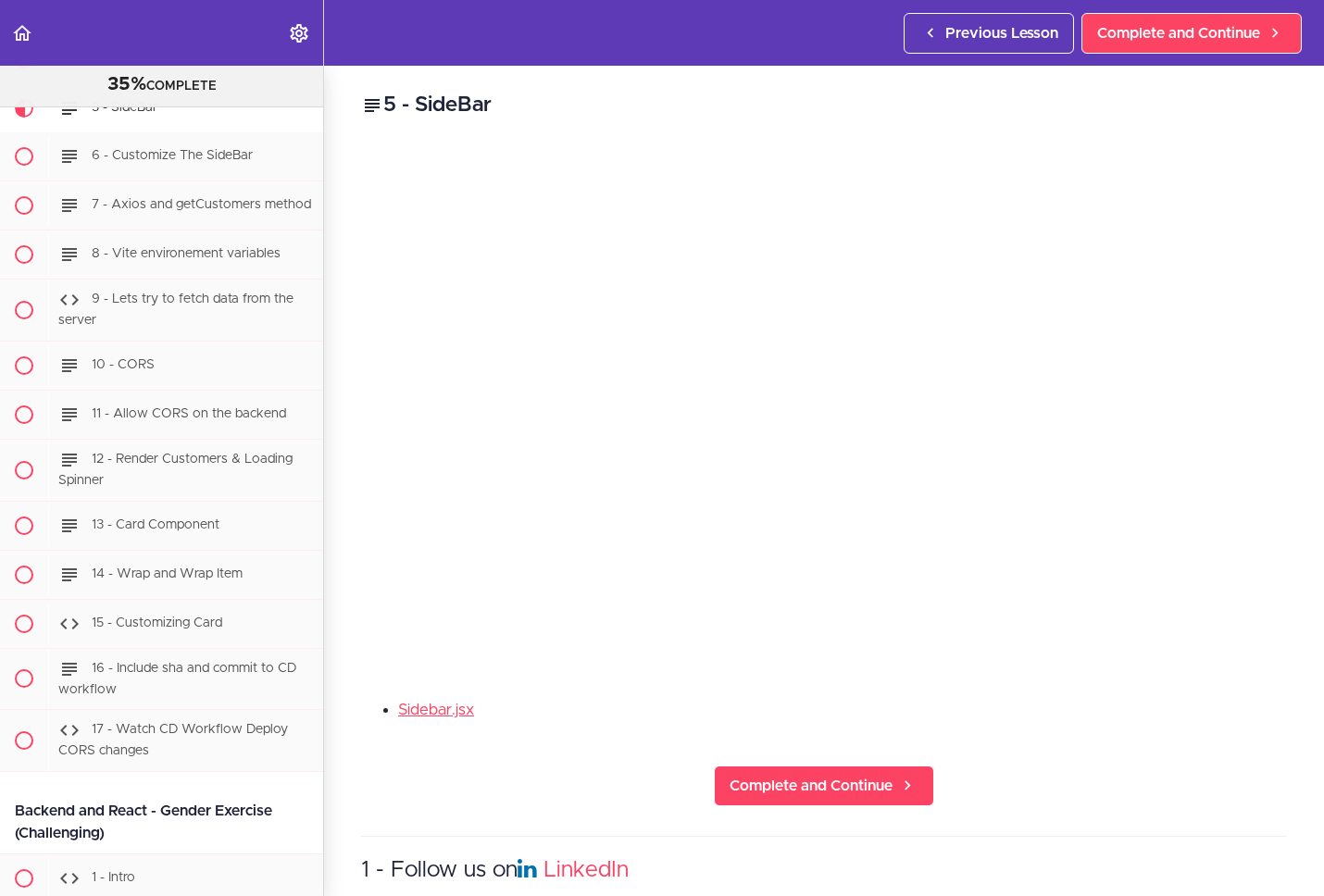
drag, startPoint x: 1109, startPoint y: 669, endPoint x: 1113, endPoint y: 658, distance: 11.7
click at [1110, 667] on div "5 - SideBar Sidebar.jsx Complete and Continue 1 - Follow us on LinkedIn 2 - Sub…" at bounding box center [824, 480] width 1000 height 831
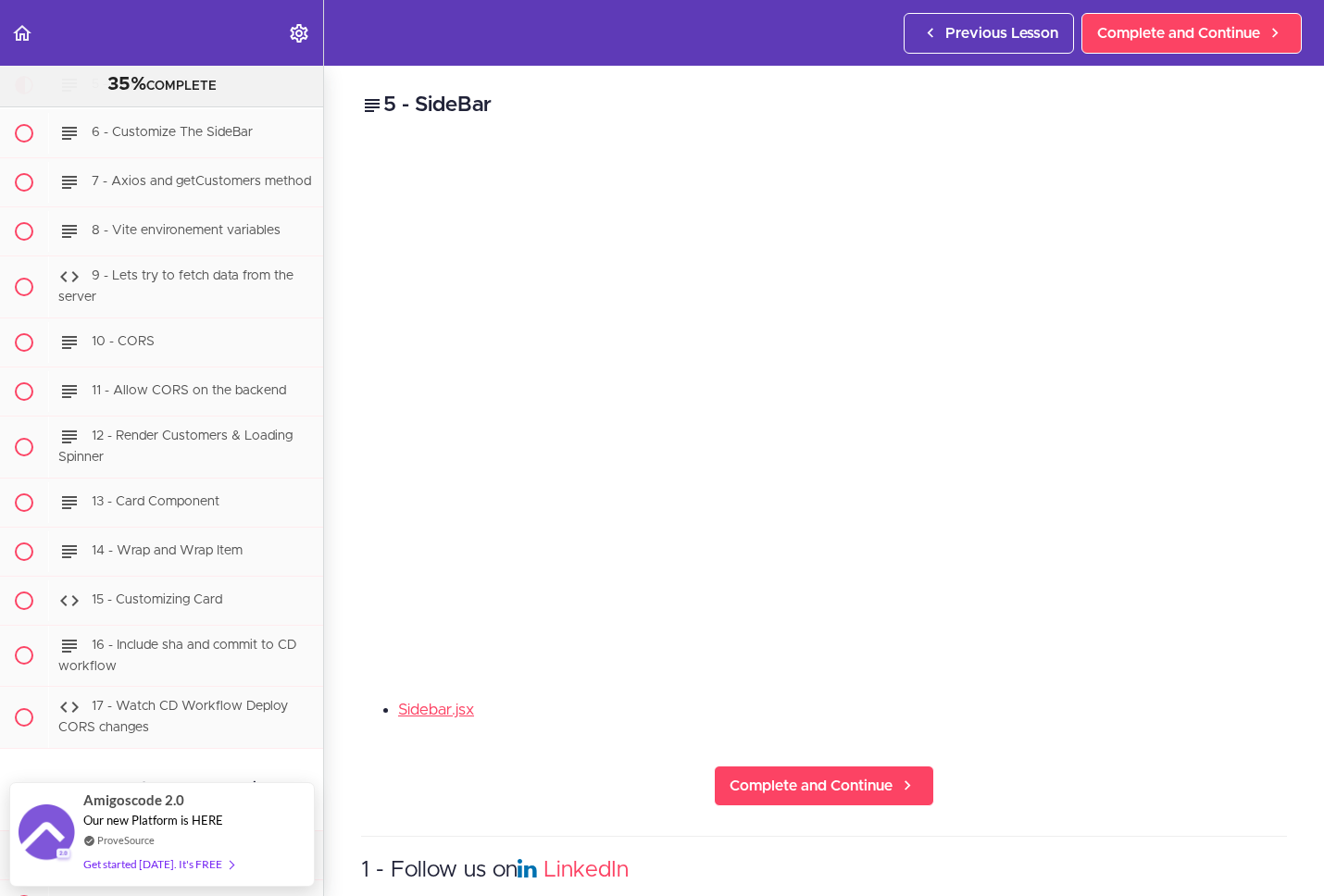
drag, startPoint x: 1104, startPoint y: 669, endPoint x: 1107, endPoint y: 661, distance: 8.5
click at [1104, 669] on div "5 - SideBar Sidebar.jsx Complete and Continue 1 - Follow us on LinkedIn 2 - Sub…" at bounding box center [824, 480] width 1000 height 831
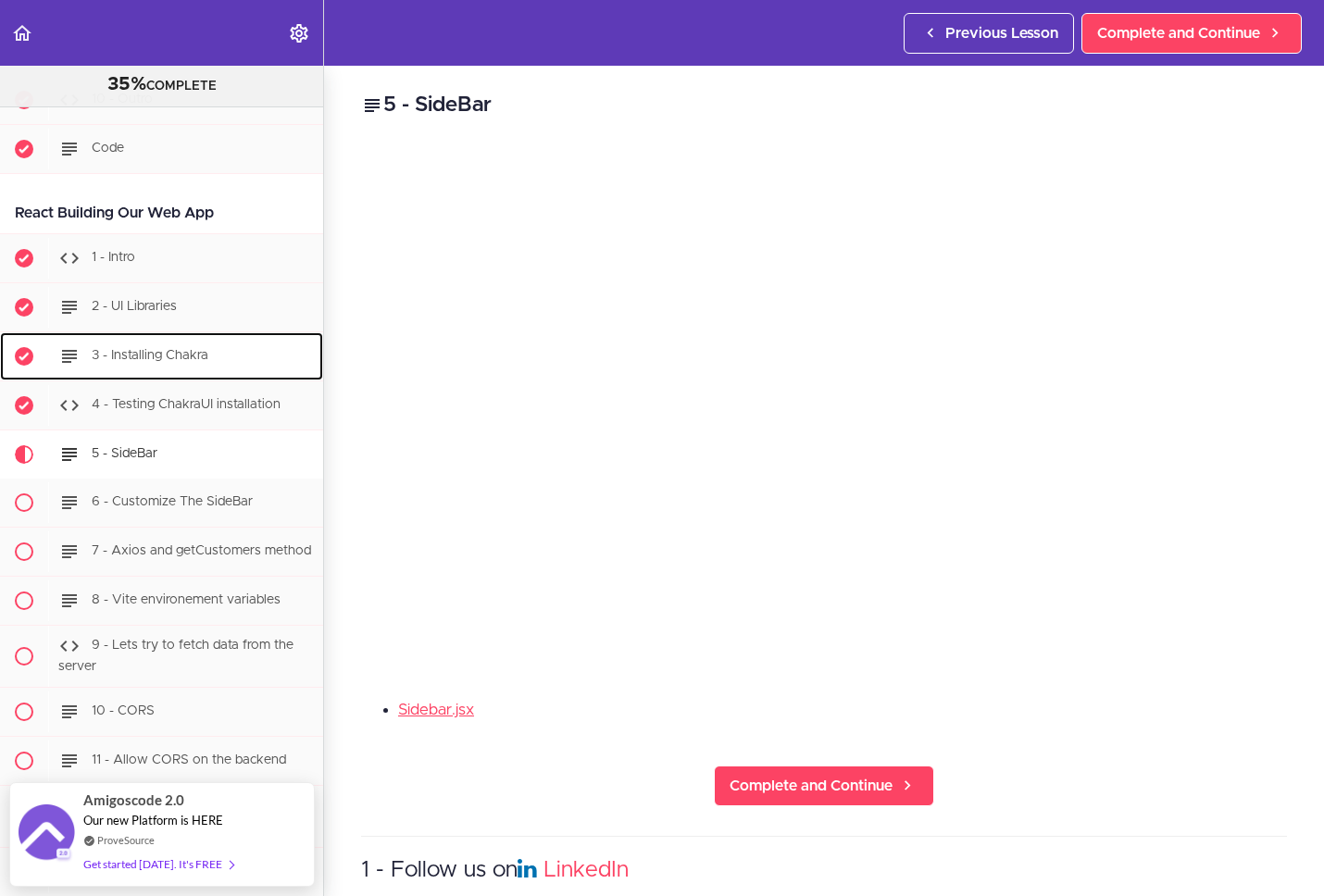
click at [225, 377] on div "3 - Installing Chakra" at bounding box center [186, 357] width 275 height 41
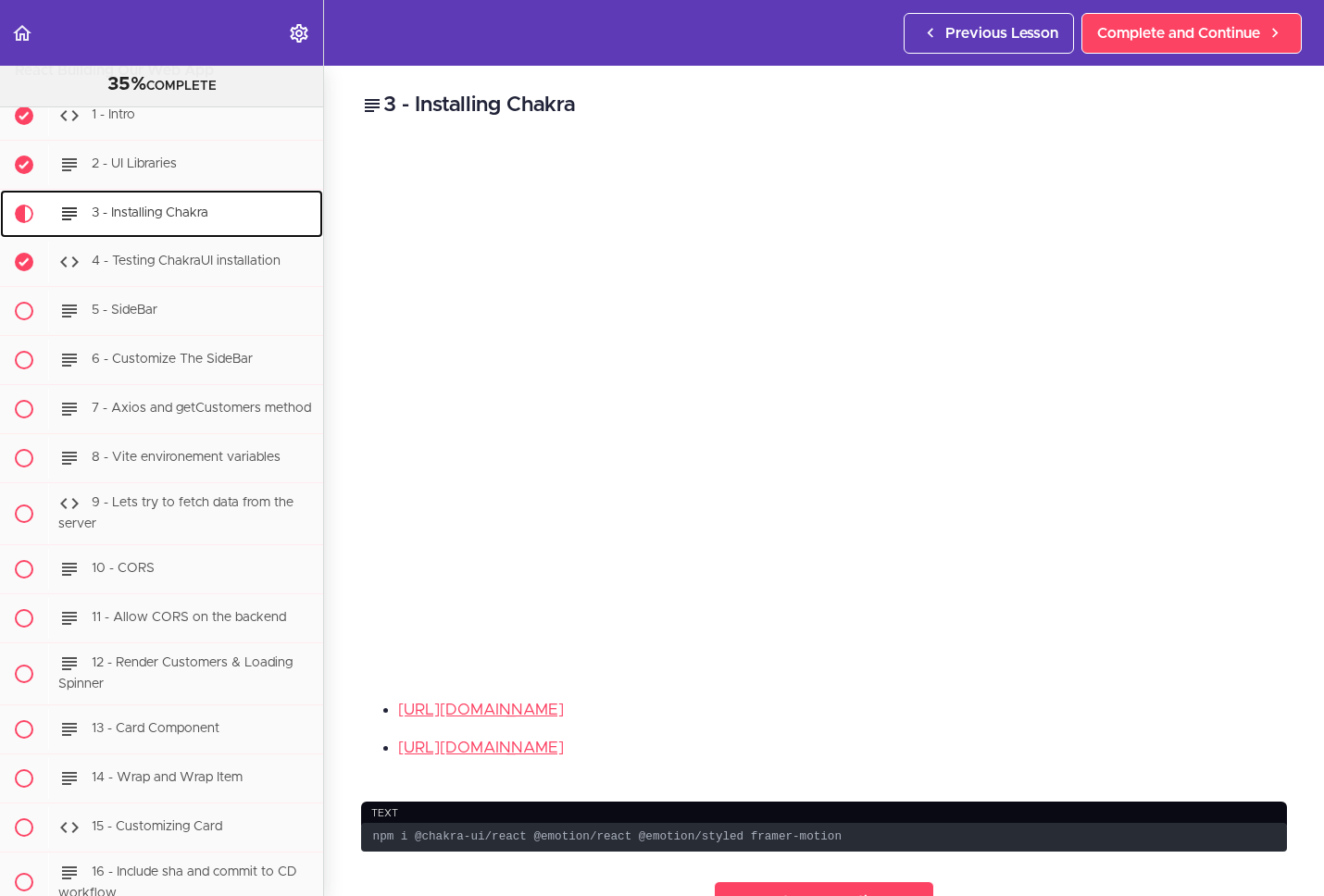
scroll to position [21598, 0]
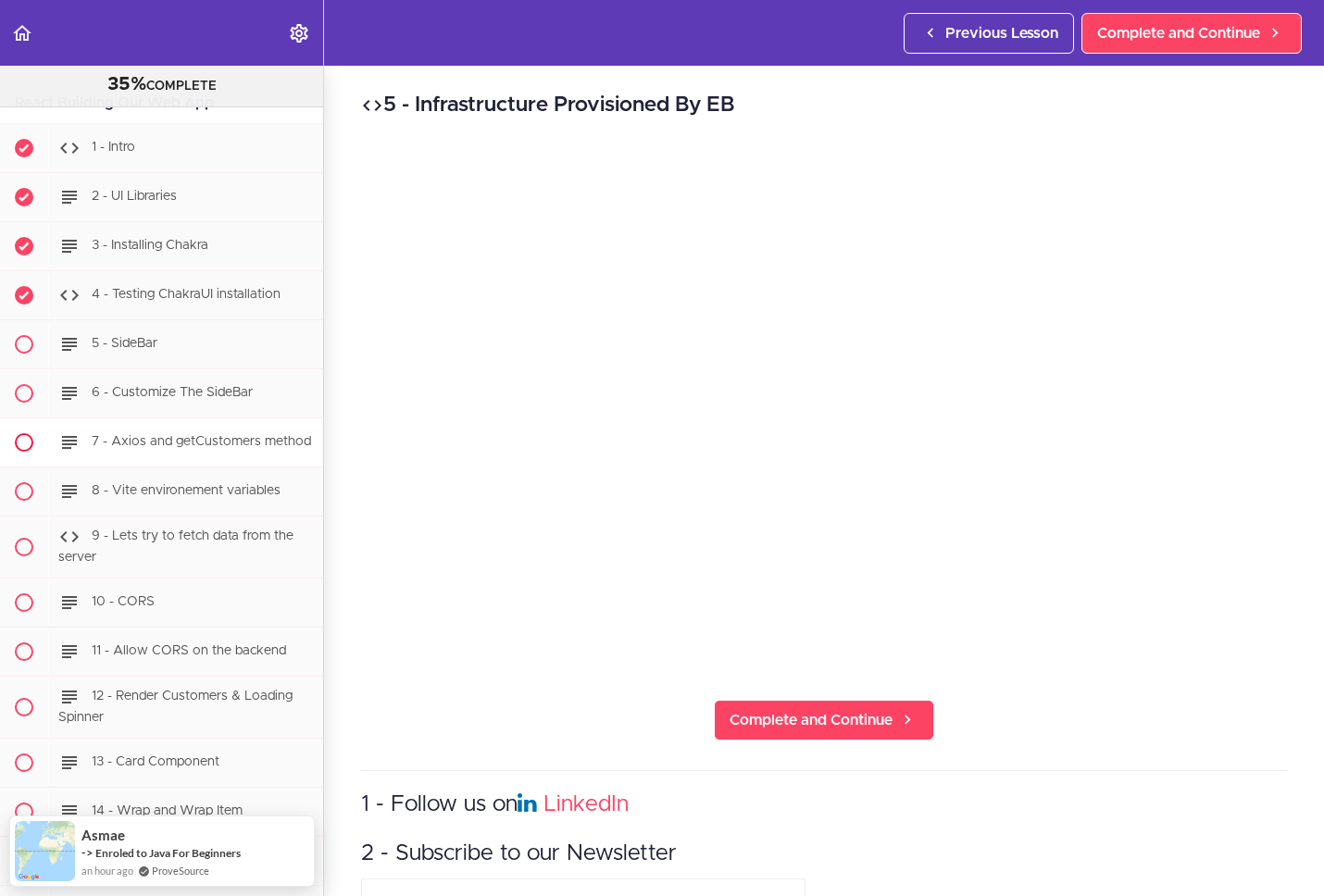
scroll to position [21436, 0]
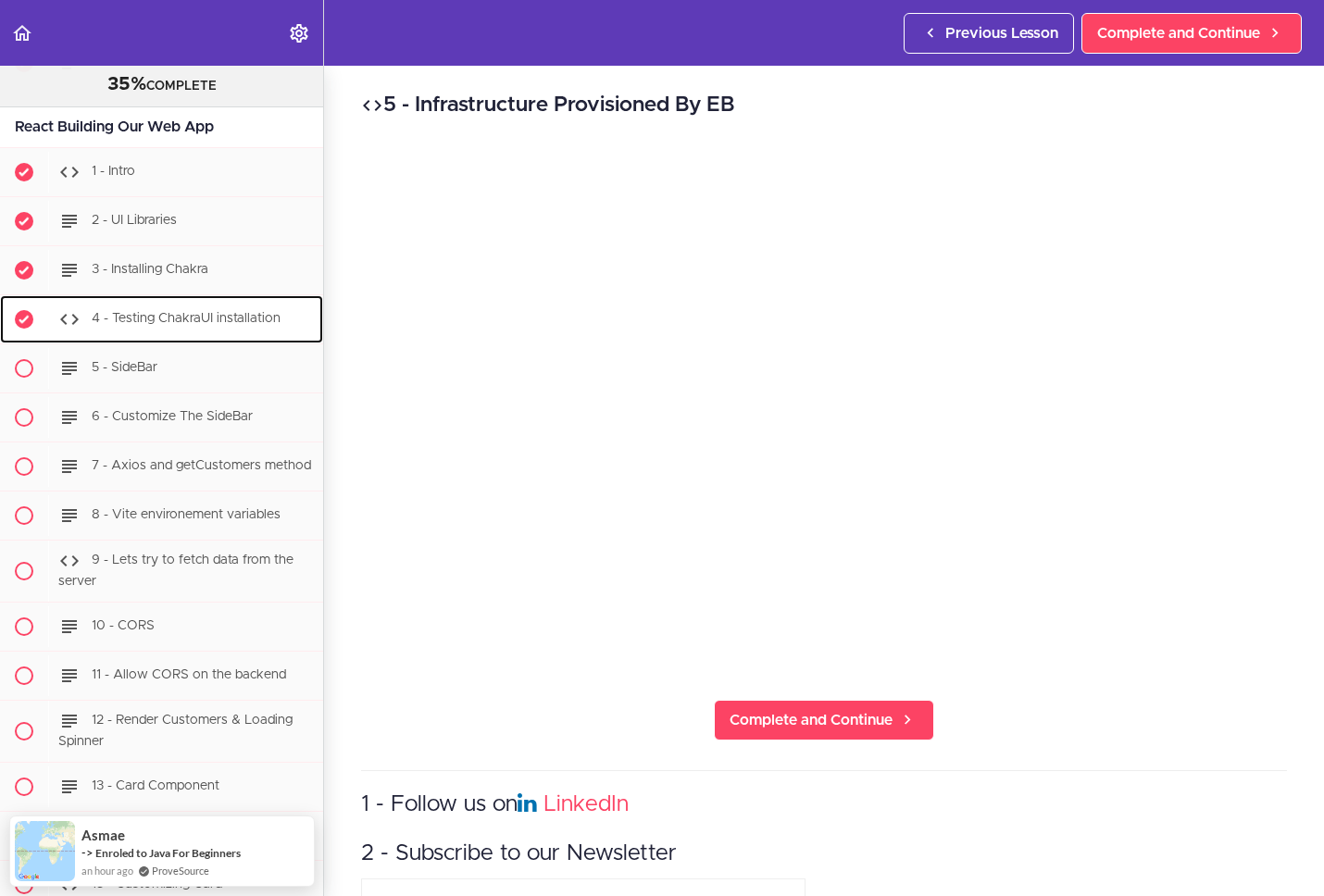
click at [199, 340] on div "4 - Testing ChakraUI installation" at bounding box center [186, 320] width 275 height 41
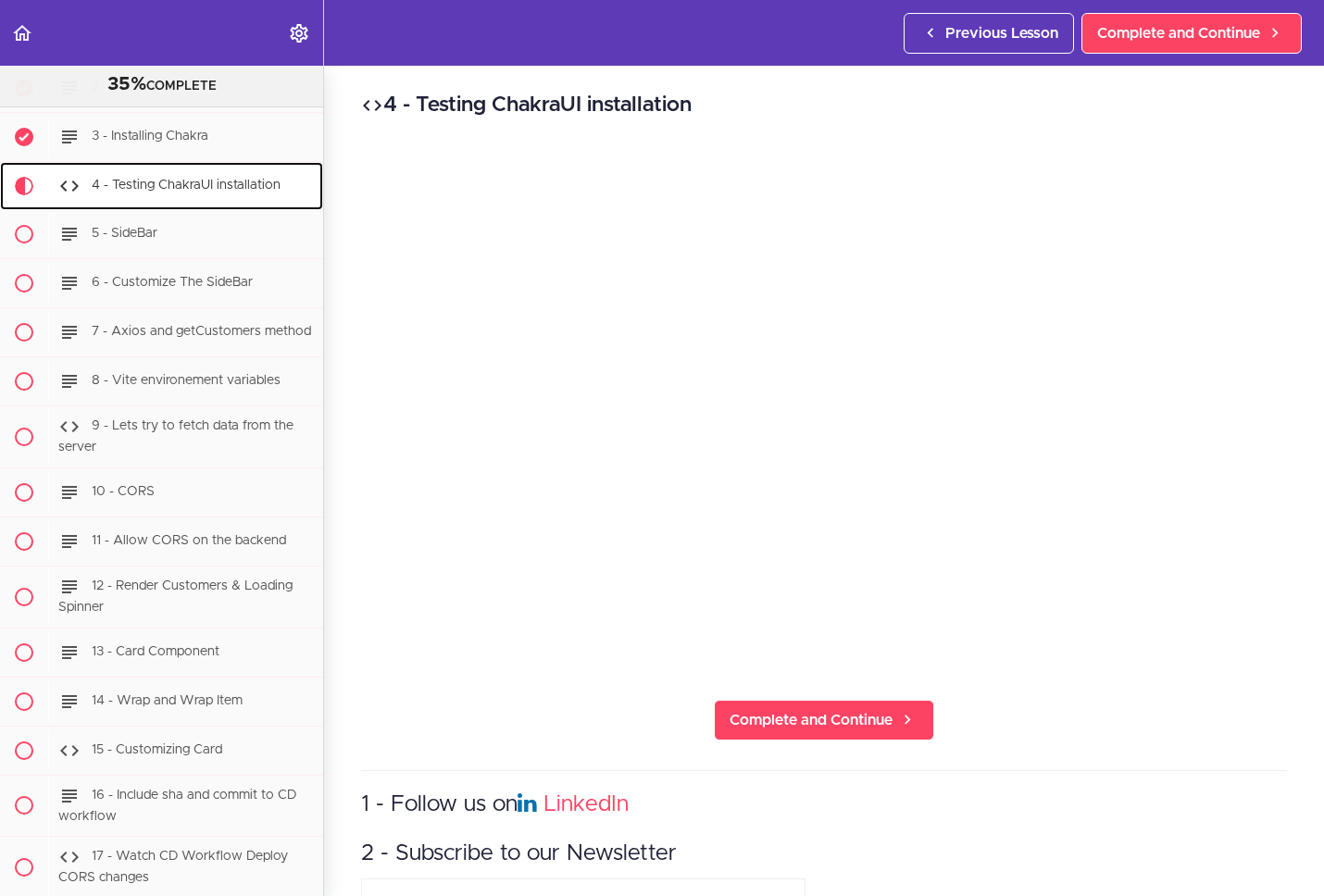
scroll to position [21648, 0]
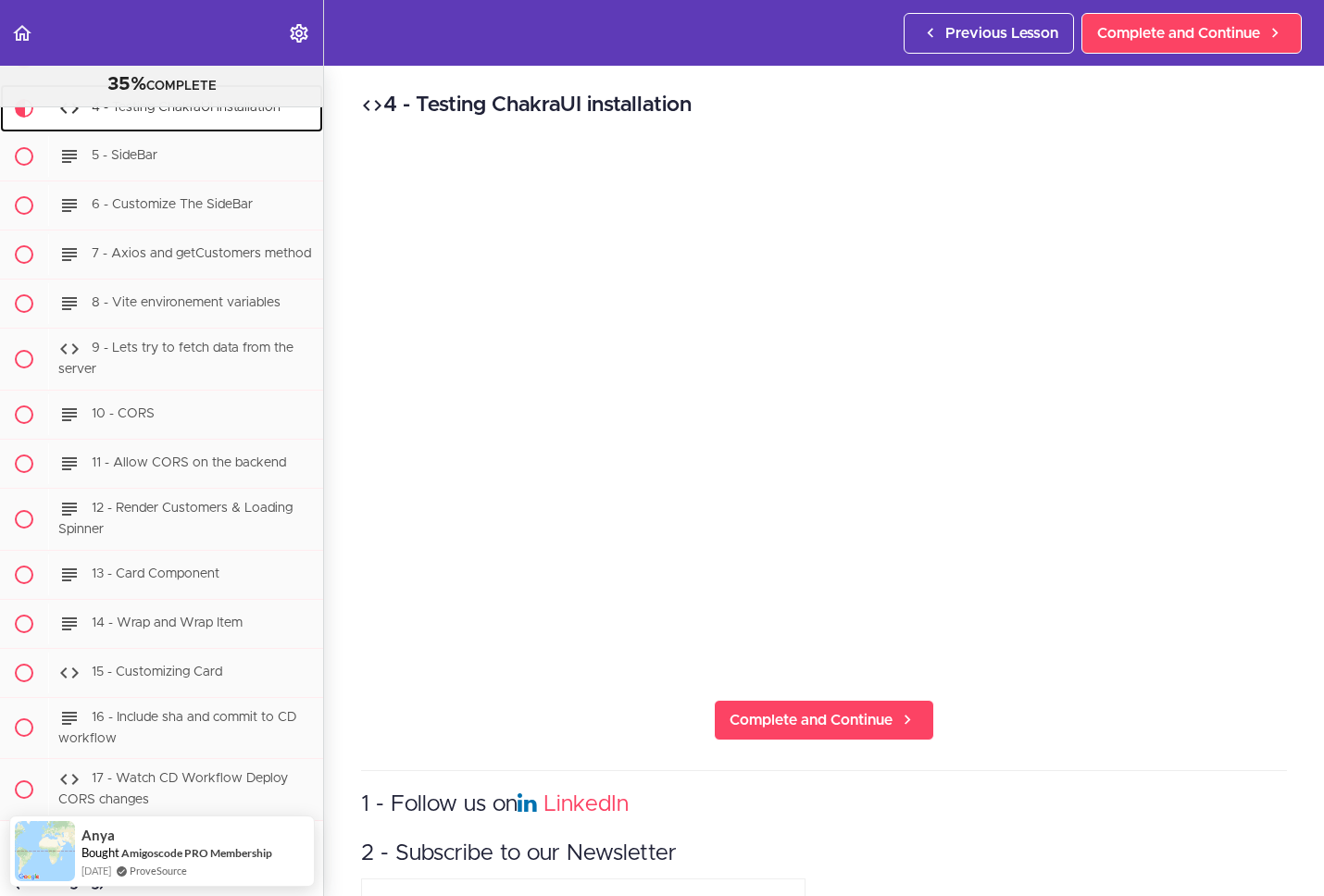
click at [223, 129] on div "4 - Testing ChakraUI installation" at bounding box center [186, 108] width 275 height 41
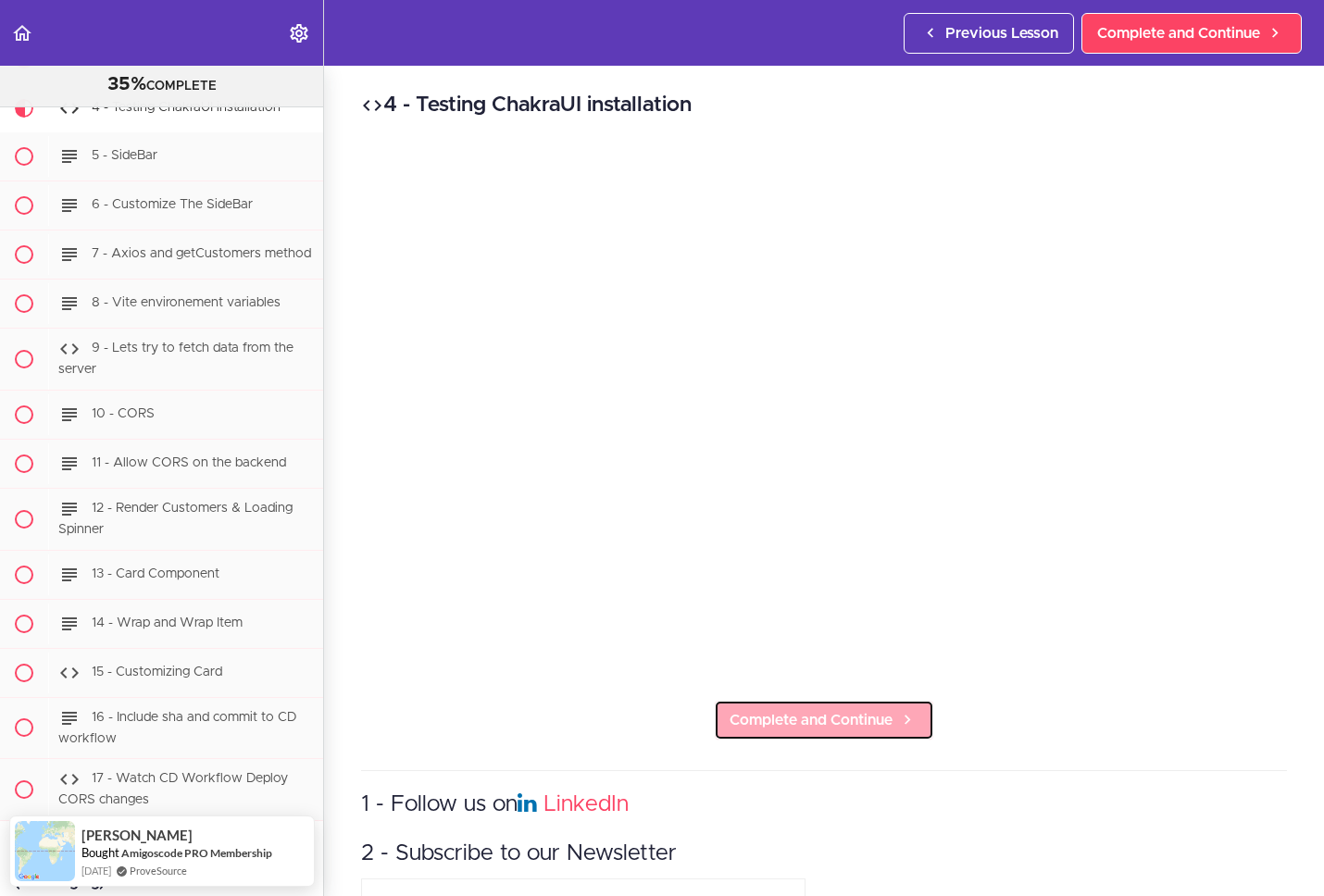
click at [812, 715] on span "Complete and Continue" at bounding box center [811, 720] width 163 height 22
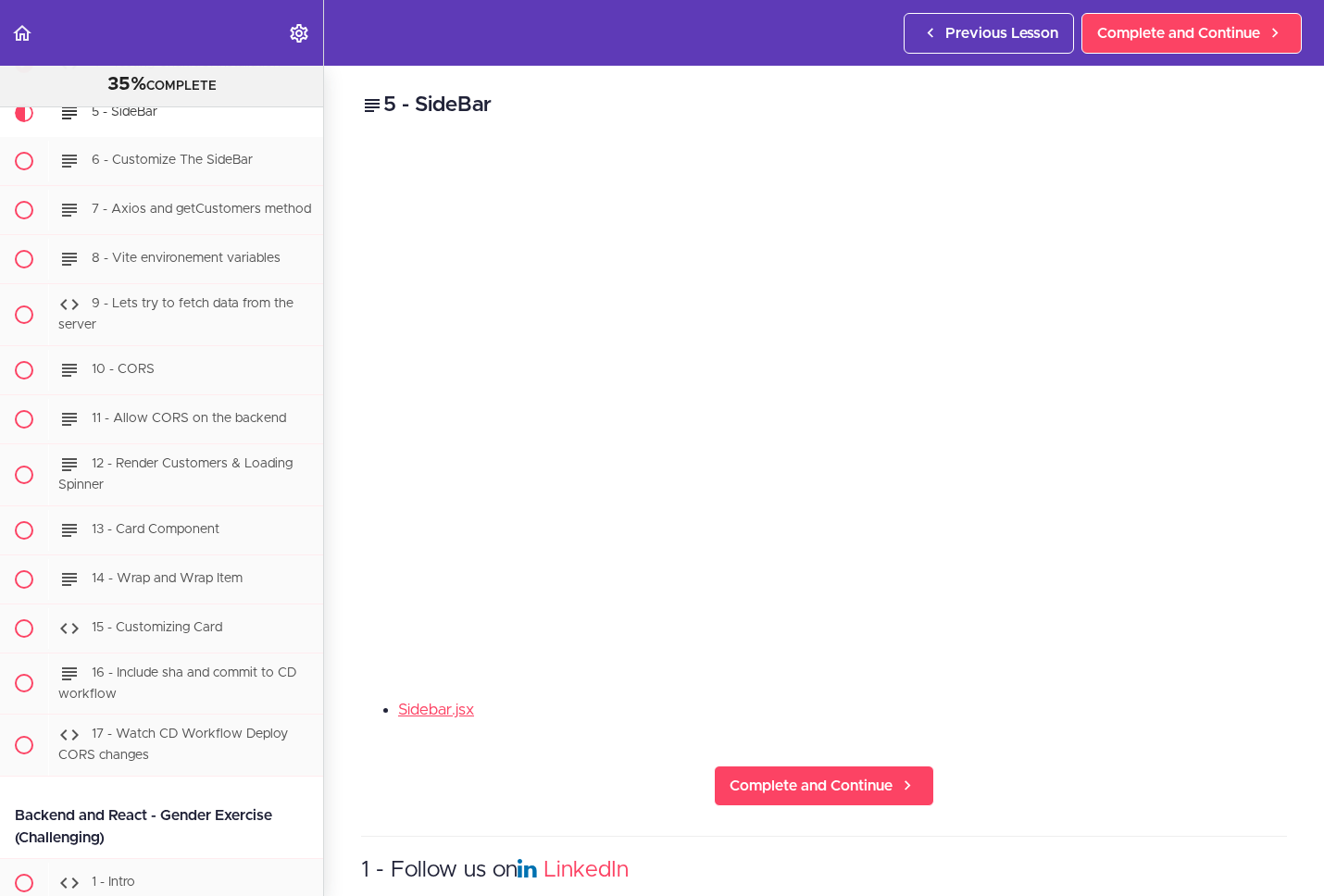
scroll to position [21696, 0]
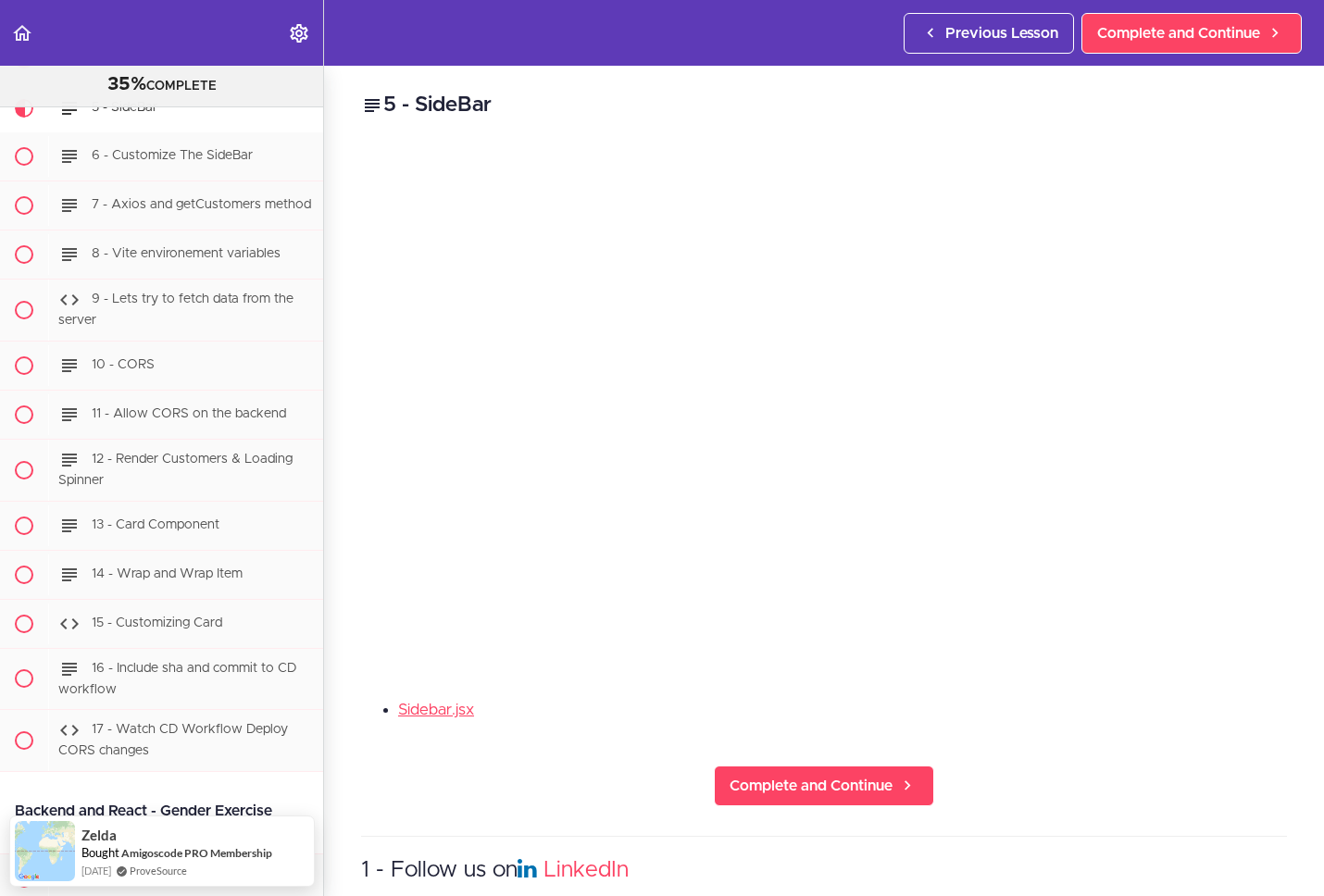
drag, startPoint x: 1095, startPoint y: 689, endPoint x: 1108, endPoint y: 656, distance: 35.5
click at [1095, 688] on div "5 - SideBar Sidebar.jsx Complete and Continue 1 - Follow us on LinkedIn 2 - Sub…" at bounding box center [824, 480] width 1000 height 831
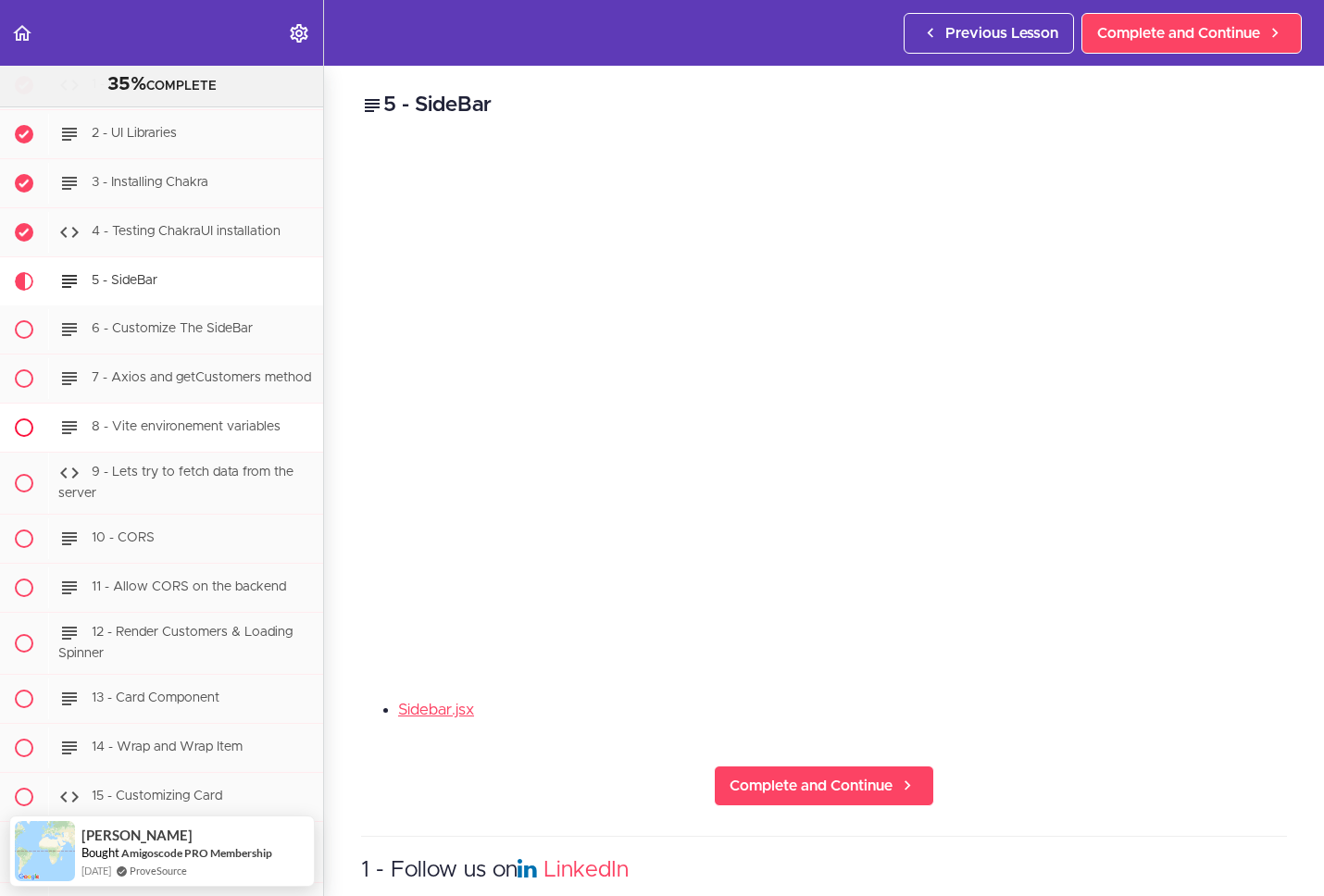
scroll to position [21527, 0]
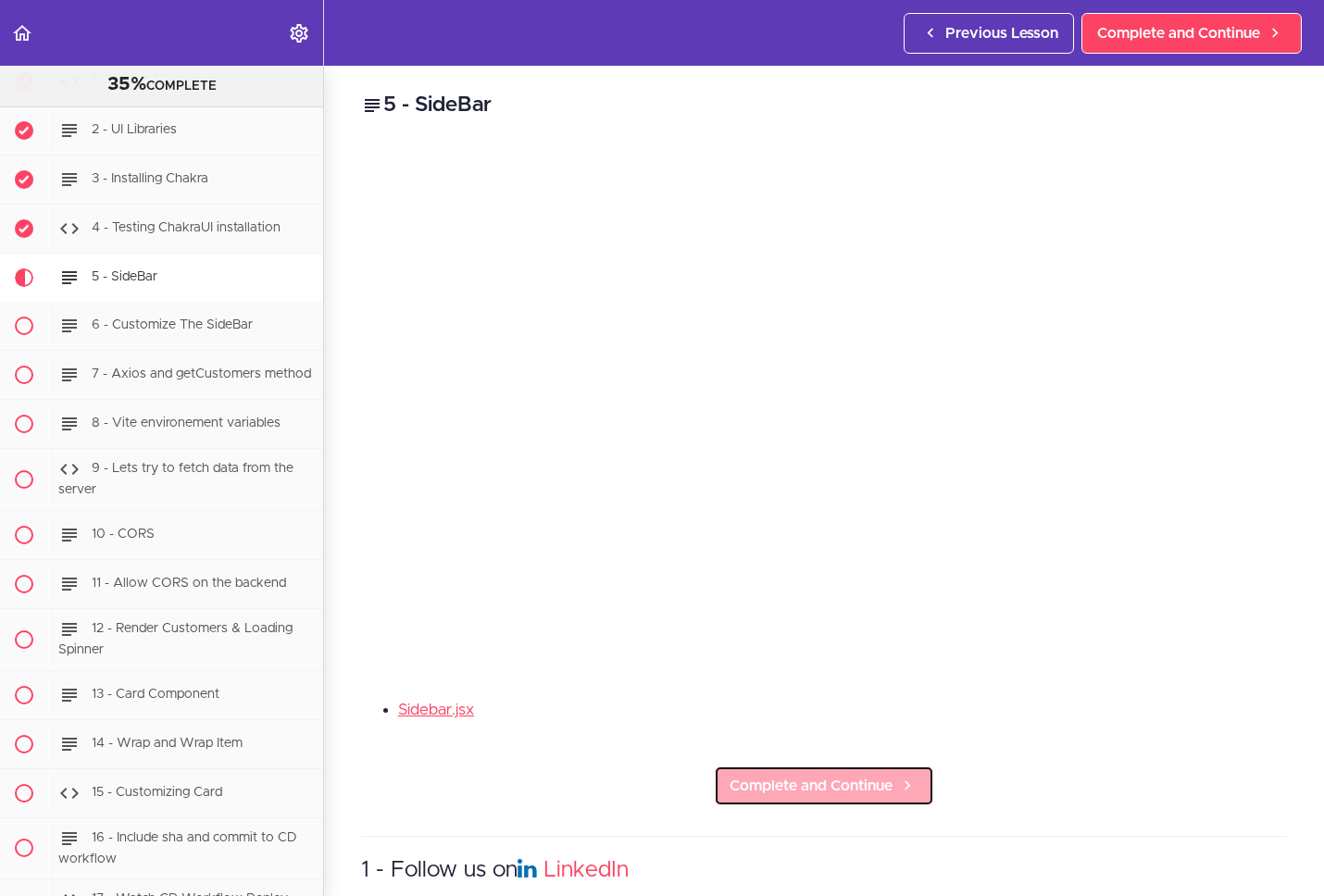
click at [824, 785] on span "Complete and Continue" at bounding box center [811, 786] width 163 height 22
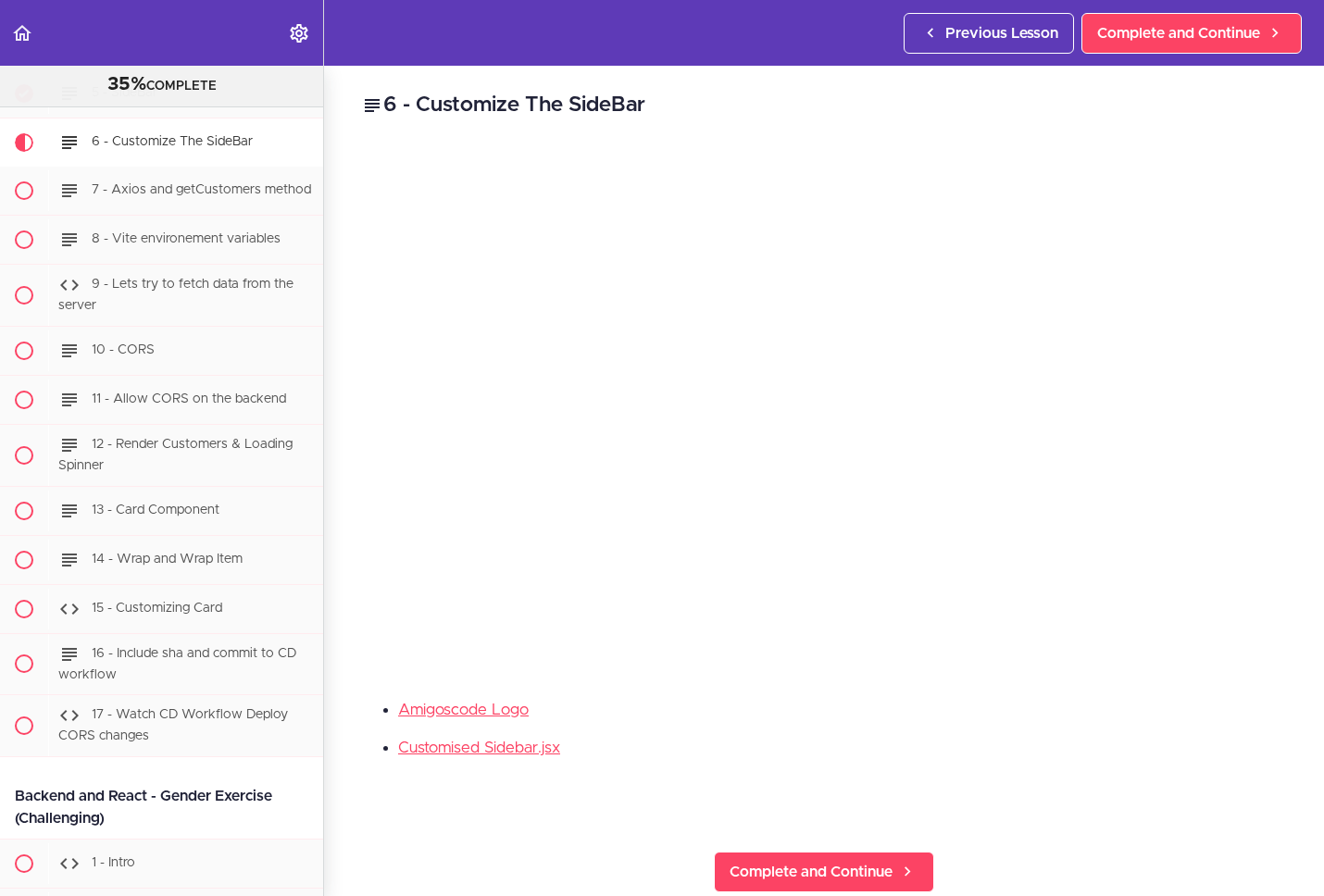
scroll to position [21746, 0]
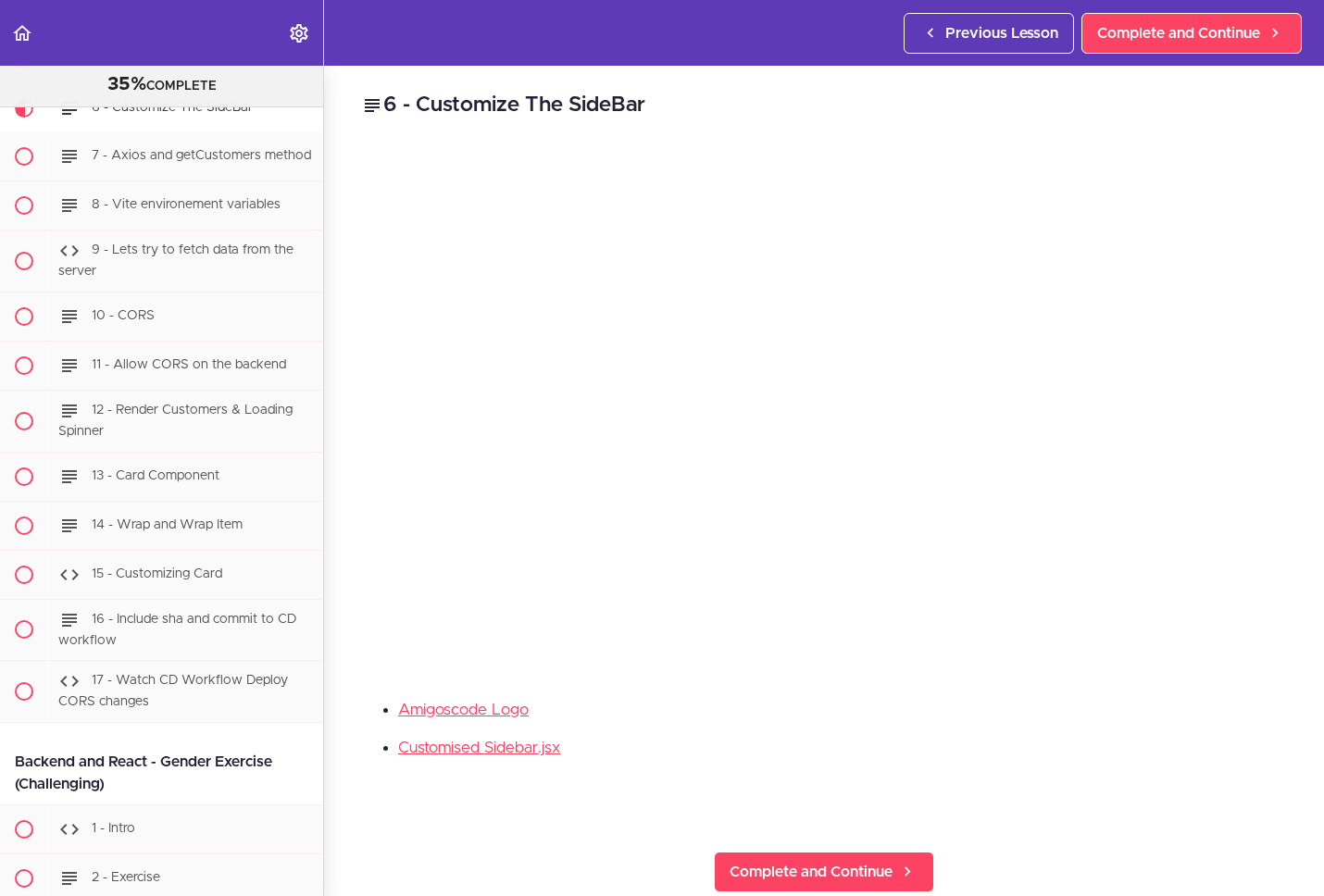
click at [810, 833] on div "6 - Customize The SideBar Amigoscode Logo Customised Sidebar.jsx Complete and C…" at bounding box center [824, 480] width 1000 height 831
click at [817, 861] on span "Complete and Continue" at bounding box center [811, 873] width 163 height 22
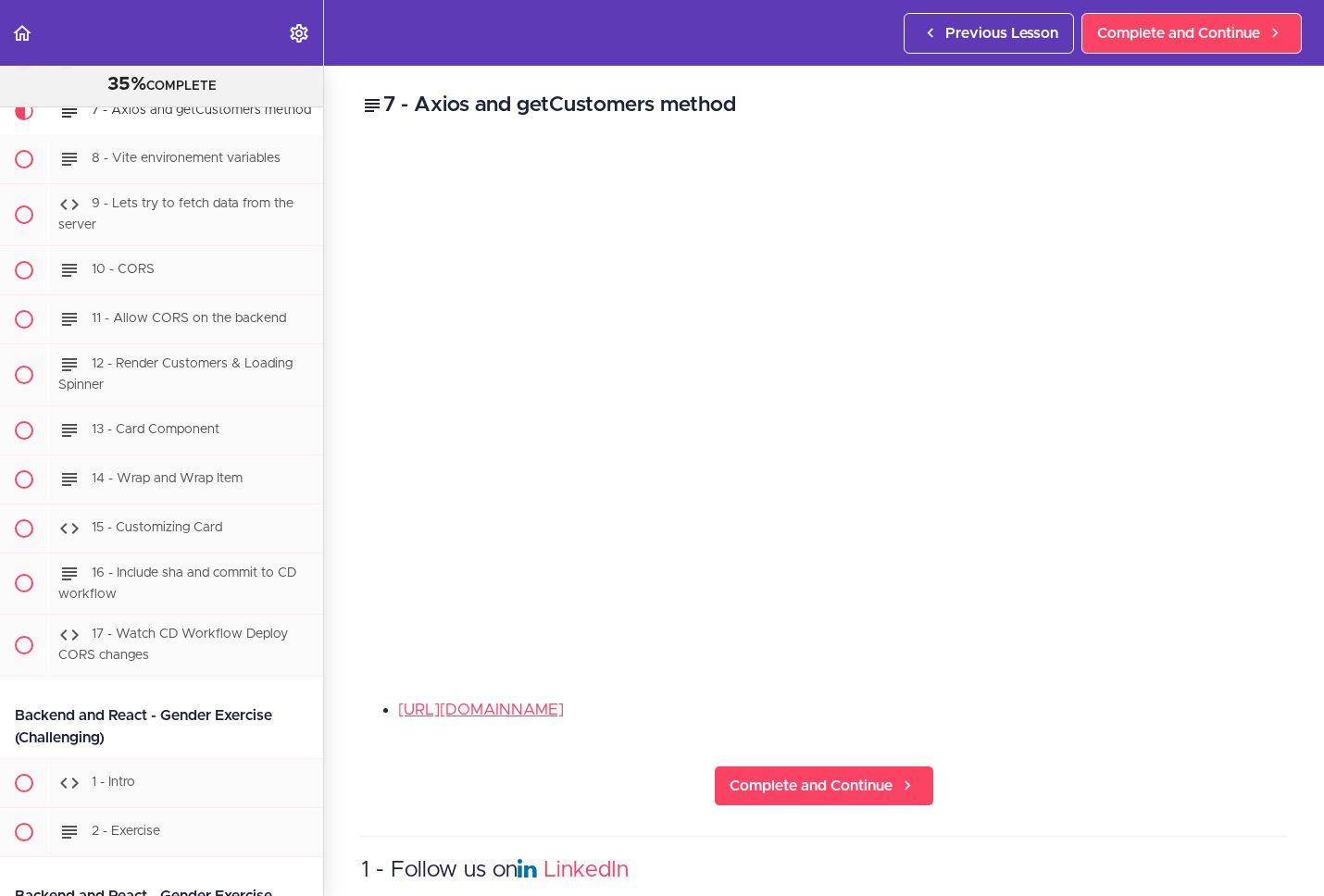
scroll to position [21795, 0]
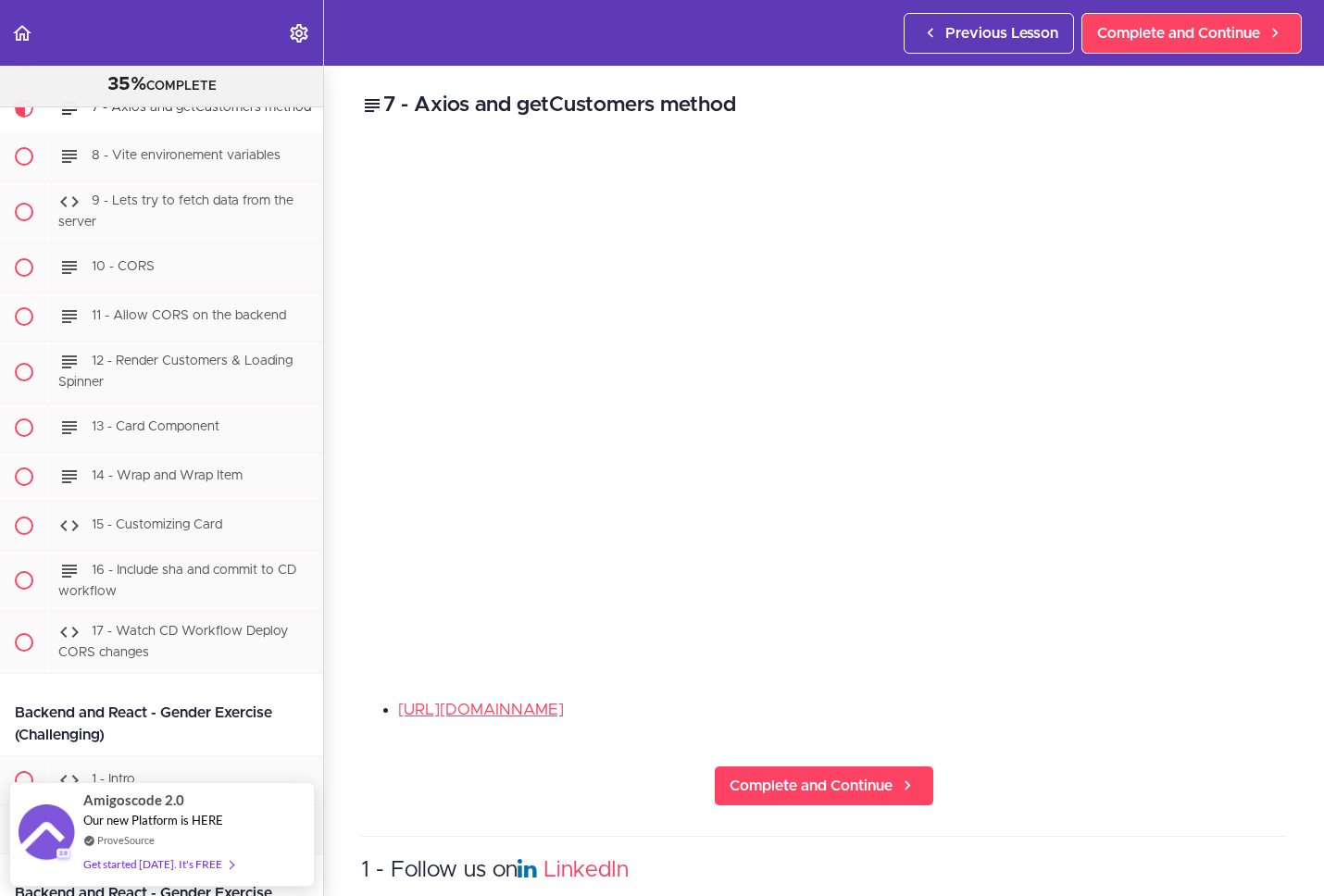
click at [1089, 698] on li "https://axios-http.com/docs/intro" at bounding box center [842, 710] width 889 height 24
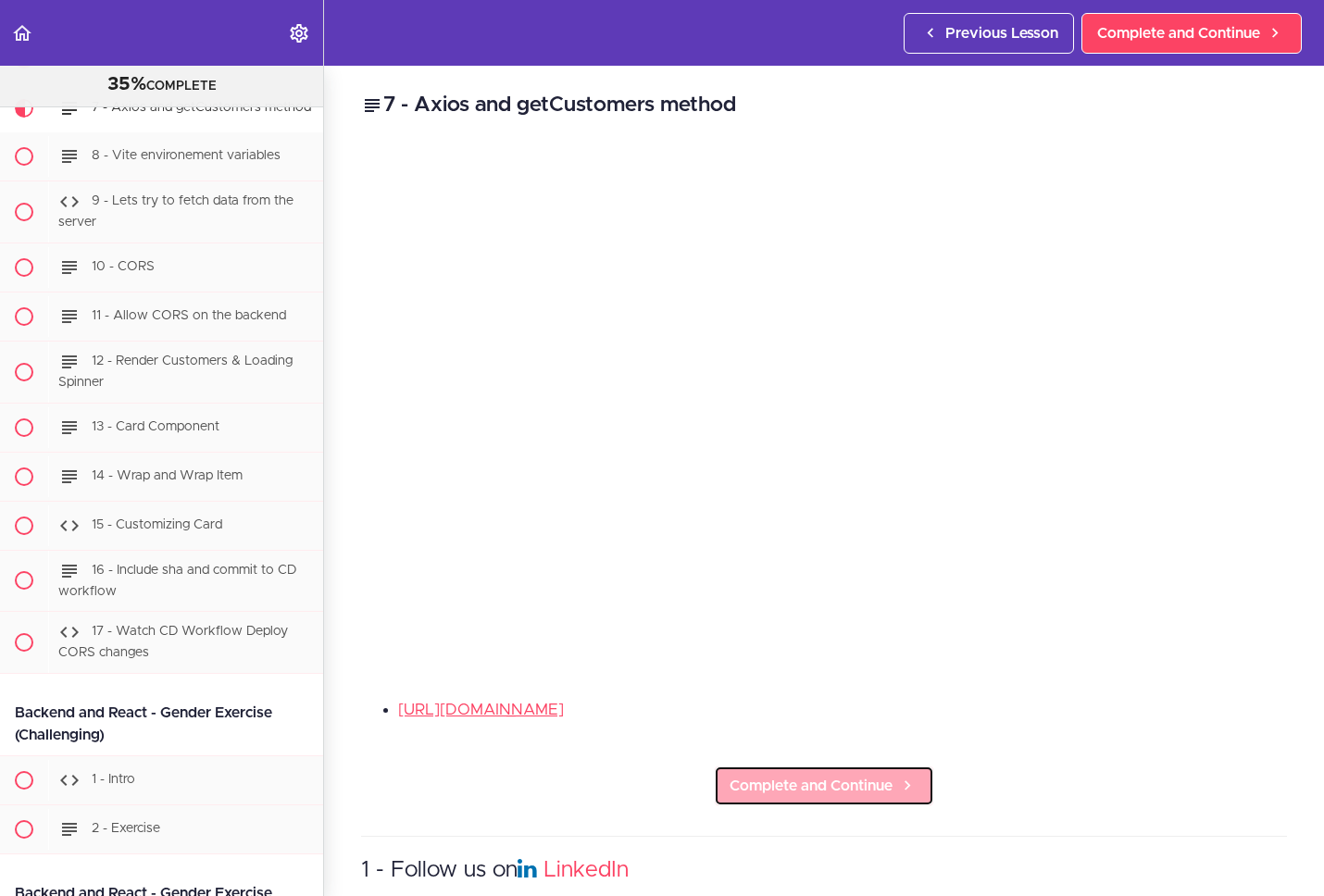
click at [842, 781] on span "Complete and Continue" at bounding box center [811, 786] width 163 height 22
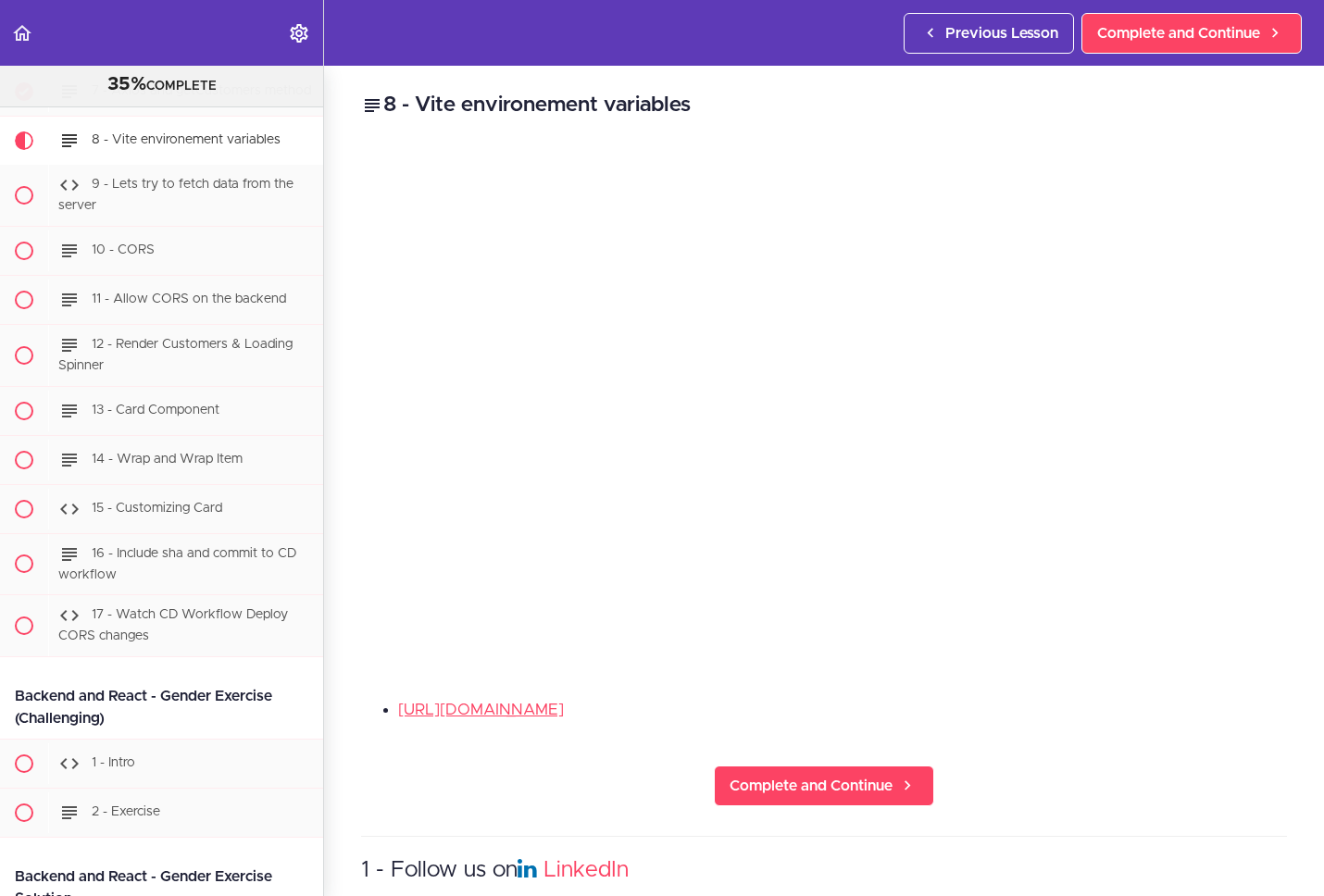
scroll to position [21856, 0]
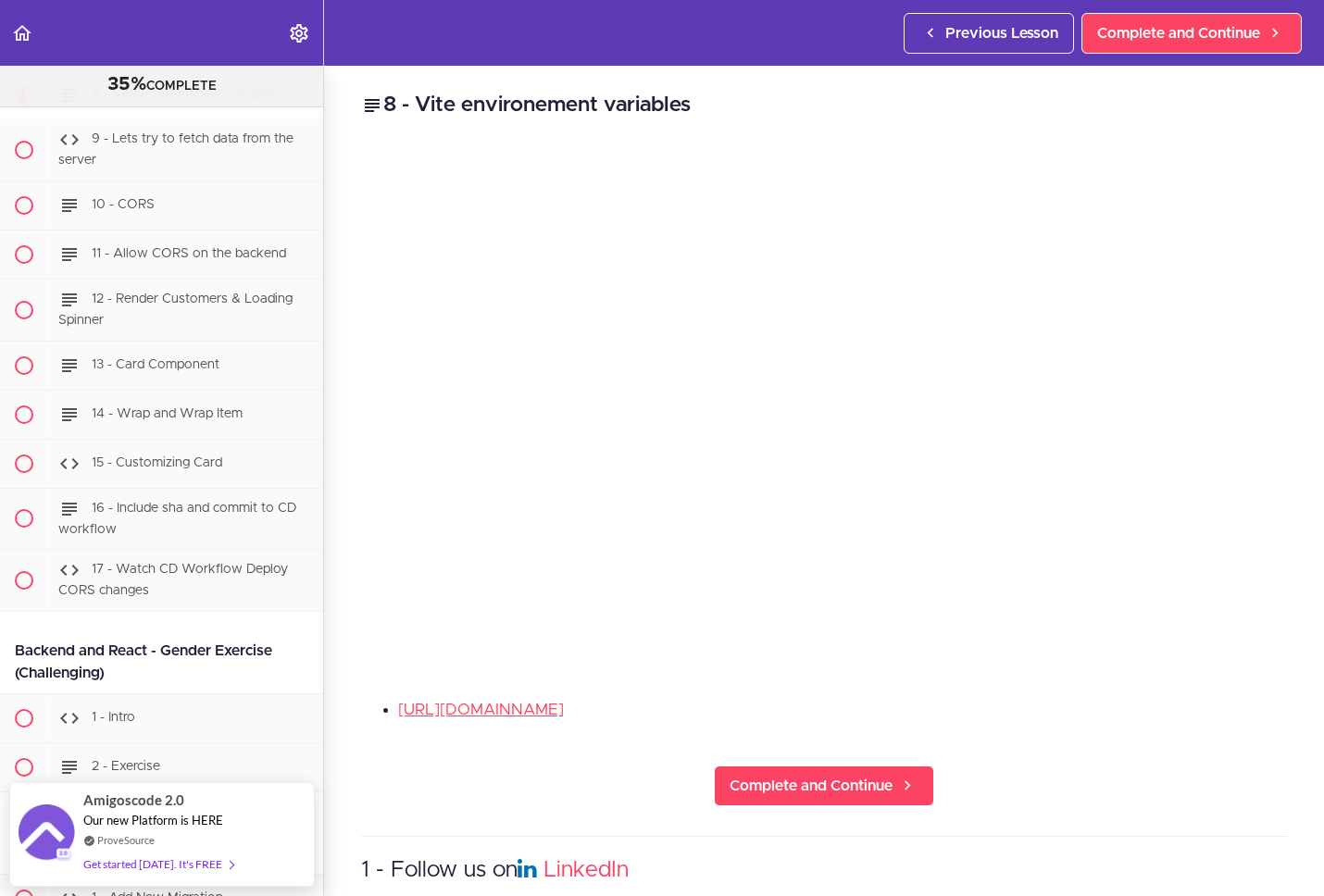
drag, startPoint x: 1097, startPoint y: 689, endPoint x: 1102, endPoint y: 676, distance: 13.9
click at [1098, 686] on div "8 - Vite environement variables https://vitejs.dev/guide/env-and-mode.html Comp…" at bounding box center [824, 480] width 1000 height 831
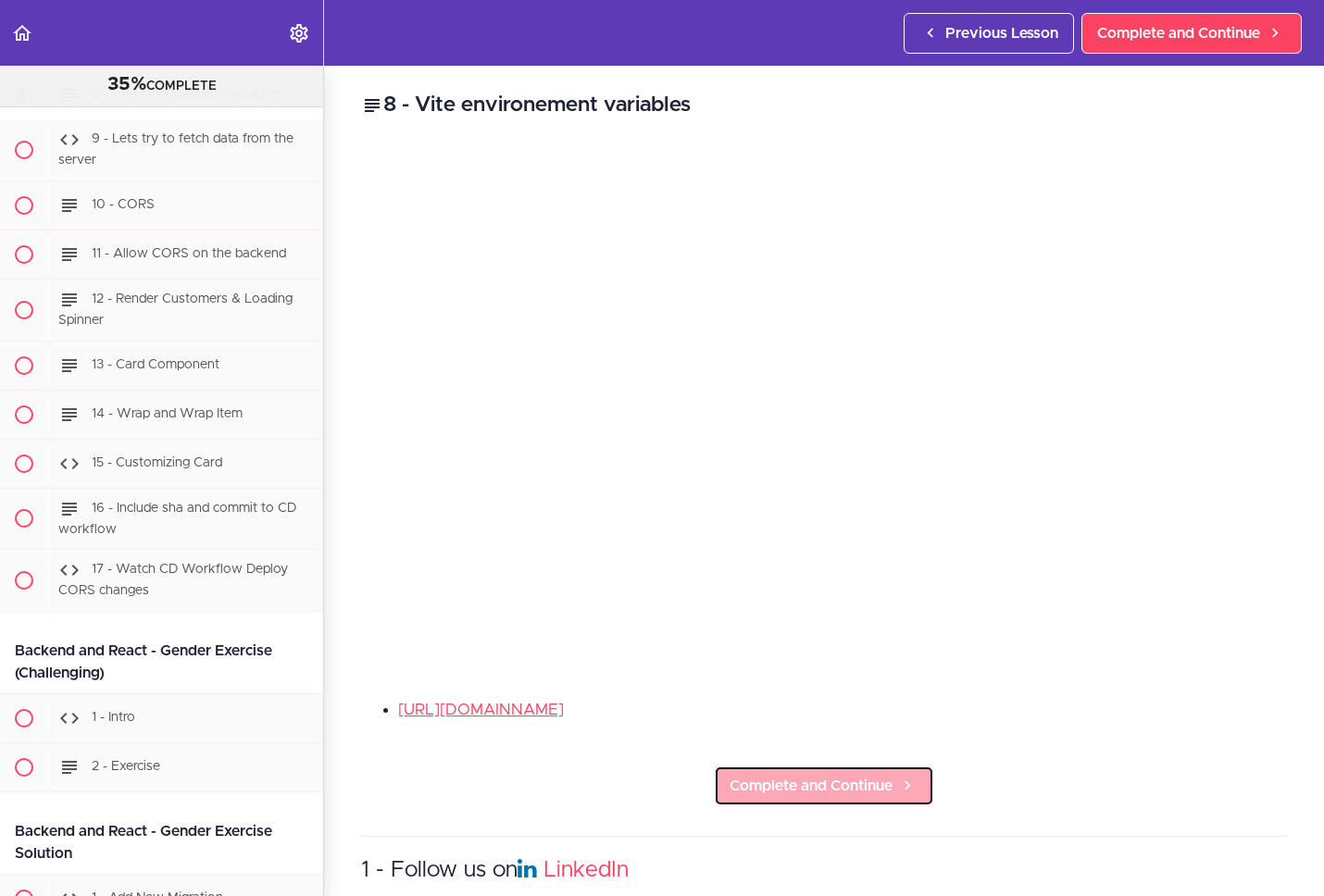
click at [906, 785] on icon at bounding box center [907, 785] width 22 height 20
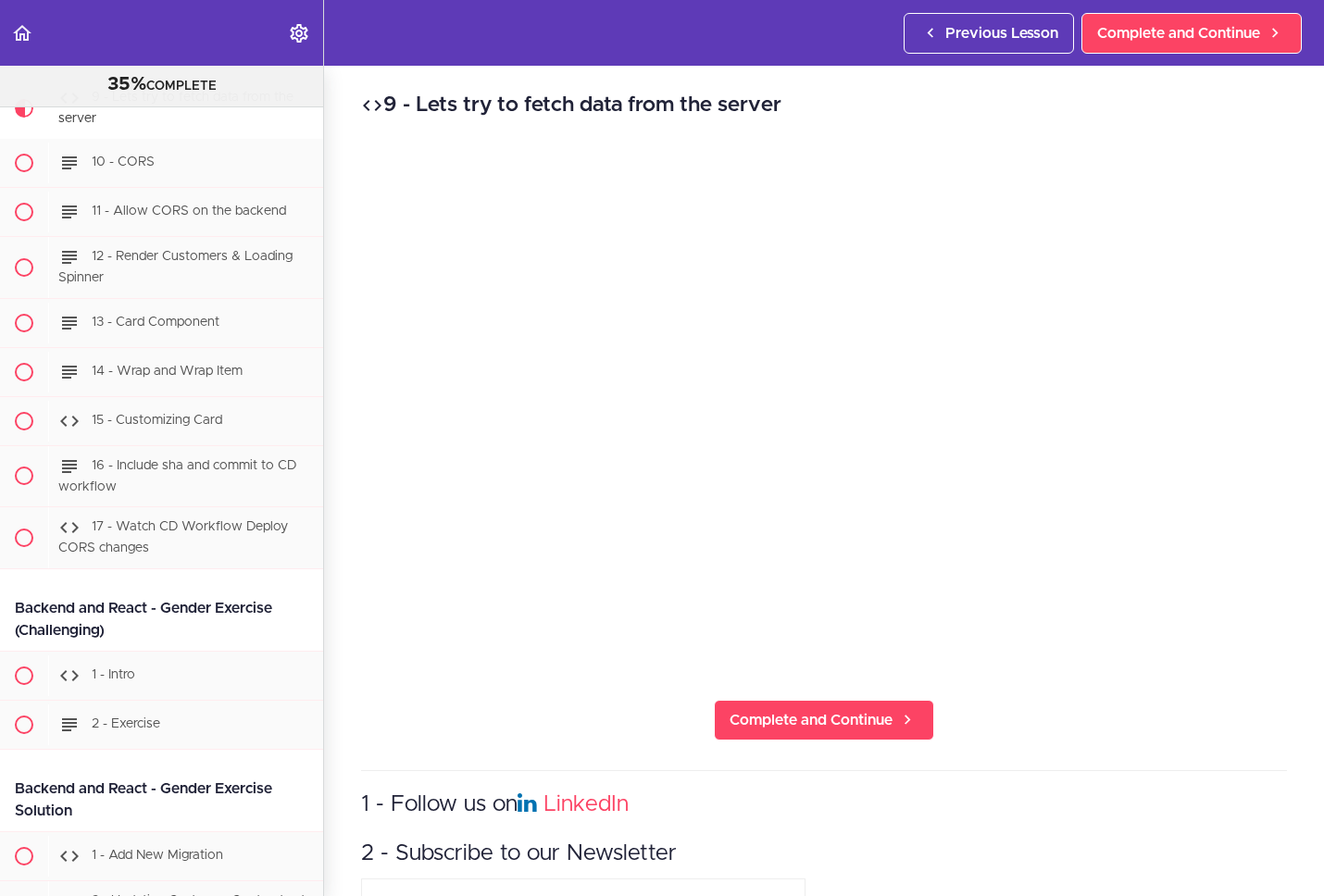
scroll to position [21906, 0]
